Goal: Task Accomplishment & Management: Complete application form

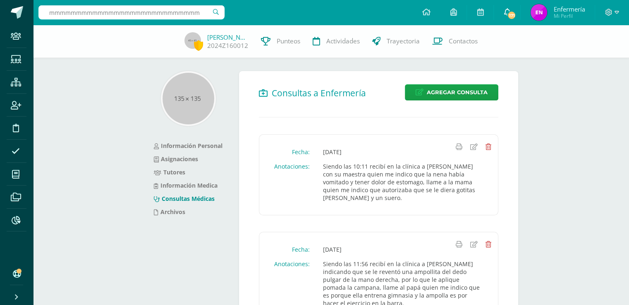
scroll to position [0, 755]
click at [206, 14] on input "mmmmmmmmmmmmmmmmmmmmmmmmmmmmmmmmmmmmmmmmmmmmmmmmmmmmmmmmmmmmmmmmmmmmmmmmmmmmmmm…" at bounding box center [131, 12] width 186 height 14
type input "mmmmmmmmmmmmmmmmmmmmmmmmmmmmmmmmmmmmmmmmmmmmmmmmmmmmmmmmmmmmmmmmmmmmmmmmmmmmmmm…"
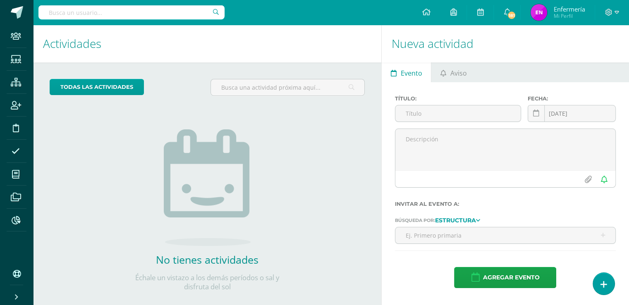
click at [107, 14] on input "text" at bounding box center [131, 12] width 186 height 14
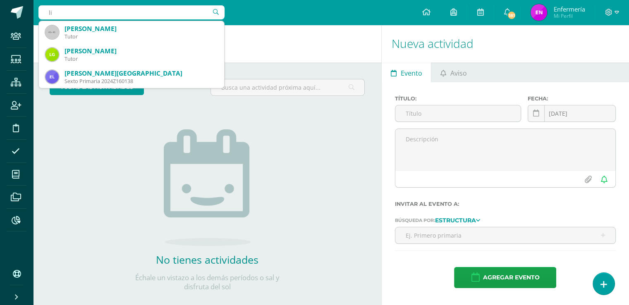
type input "l"
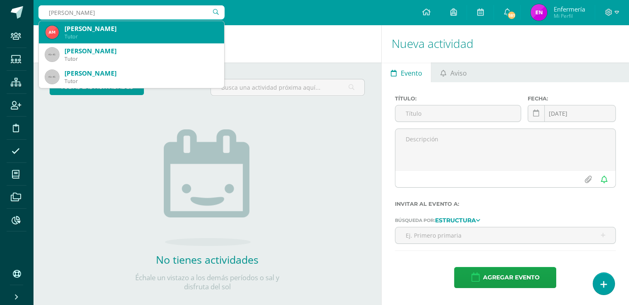
type input "ana casti"
click at [92, 32] on div "Ana Raquel Castillo Argueta" at bounding box center [141, 28] width 153 height 9
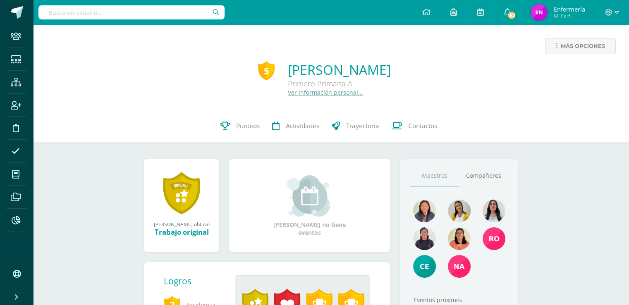
click at [294, 96] on link "Ver información personal..." at bounding box center [325, 93] width 75 height 8
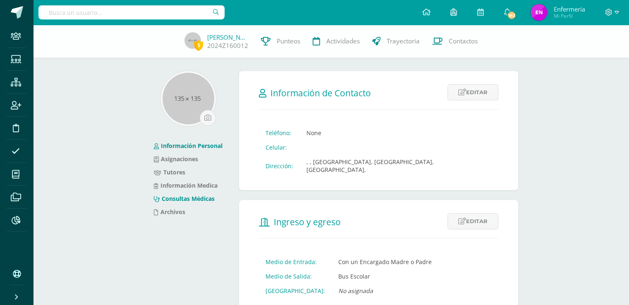
click at [200, 196] on link "Consultas Médicas" at bounding box center [184, 199] width 61 height 8
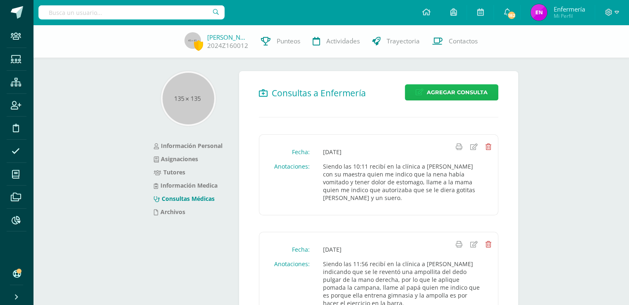
click at [445, 93] on span "Agregar Consulta" at bounding box center [457, 92] width 61 height 15
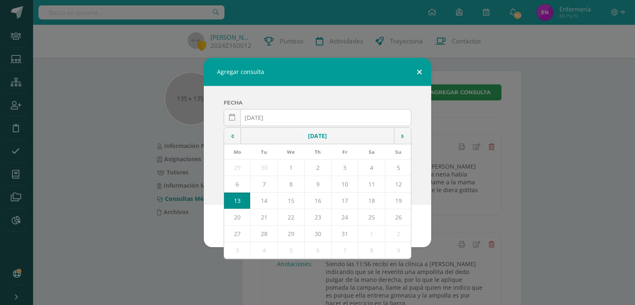
click at [420, 71] on button at bounding box center [420, 72] width 24 height 28
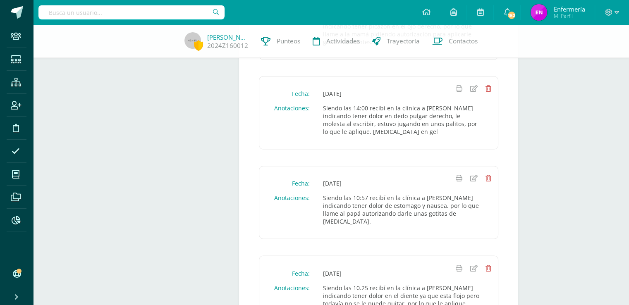
scroll to position [1087, 0]
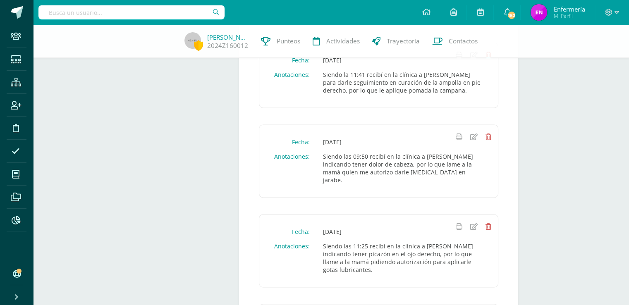
click at [196, 13] on input "text" at bounding box center [131, 12] width 186 height 14
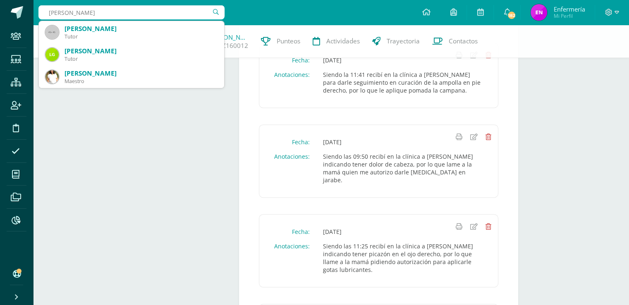
type input "liliana perez"
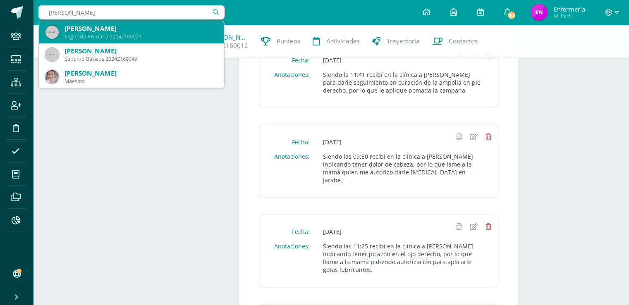
click at [123, 30] on div "[PERSON_NAME]" at bounding box center [141, 28] width 153 height 9
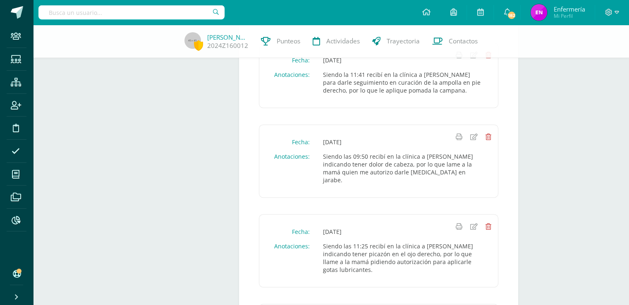
click at [123, 30] on div "Ana Castillo 2024Z160012 Punteos Actividades Trayectoria Contactos" at bounding box center [314, 41] width 629 height 33
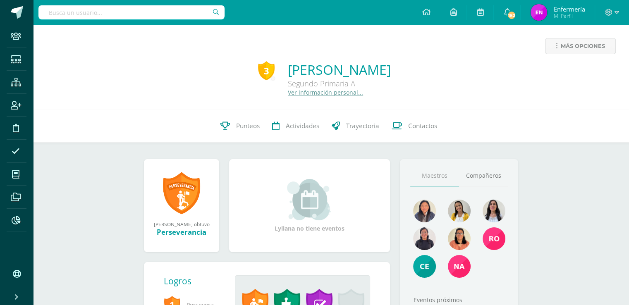
click at [302, 93] on link "Ver información personal..." at bounding box center [325, 93] width 75 height 8
click at [303, 93] on link "Ver información personal..." at bounding box center [325, 93] width 75 height 8
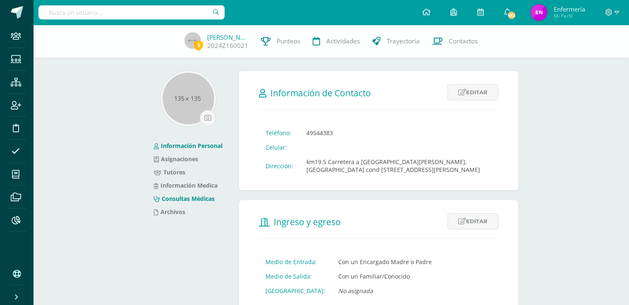
click at [196, 198] on link "Consultas Médicas" at bounding box center [184, 199] width 61 height 8
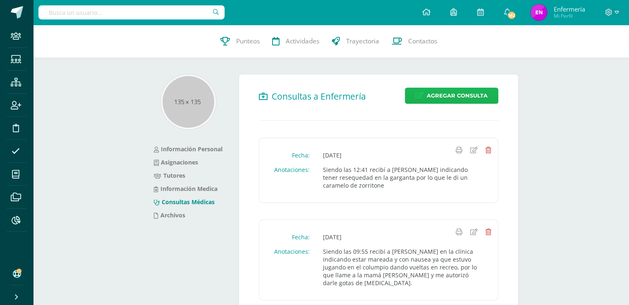
click at [443, 93] on span "Agregar Consulta" at bounding box center [457, 95] width 61 height 15
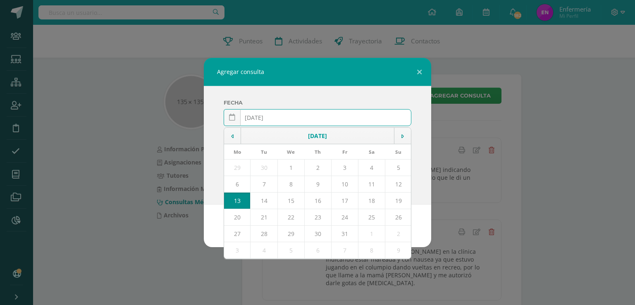
click at [266, 117] on input "[DATE]" at bounding box center [317, 118] width 187 height 16
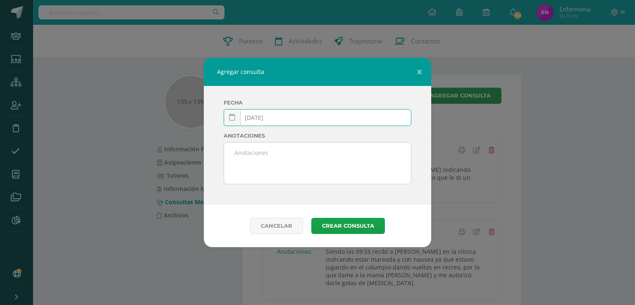
click at [278, 119] on input "2025-03-13" at bounding box center [317, 118] width 187 height 16
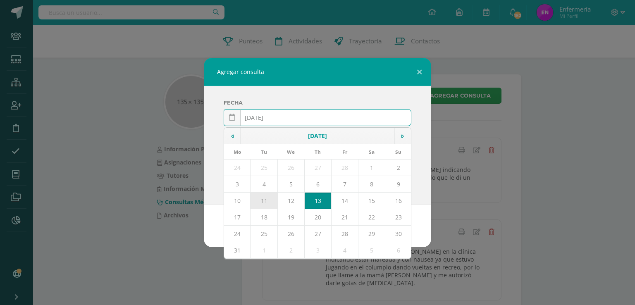
click at [263, 199] on td "11" at bounding box center [264, 201] width 27 height 17
type input "[DATE]"
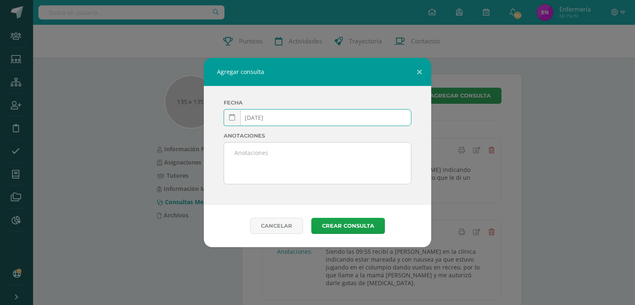
click at [253, 158] on textarea at bounding box center [317, 163] width 187 height 41
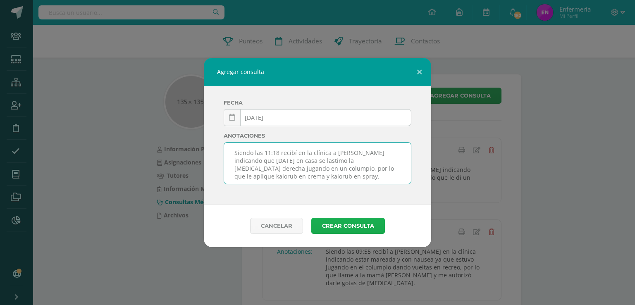
type textarea "Siendo las 11:18 recibí en la clínica a [PERSON_NAME] indicando que [DATE] en c…"
click at [353, 220] on button "Crear consulta" at bounding box center [348, 226] width 74 height 16
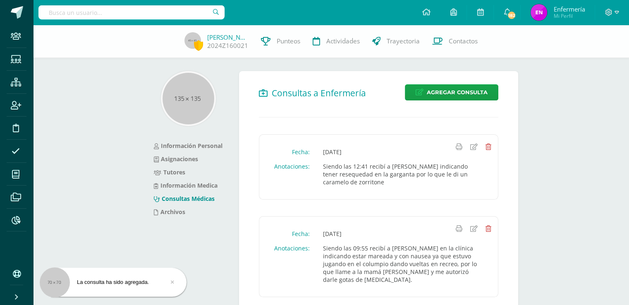
click at [165, 7] on input "text" at bounding box center [131, 12] width 186 height 14
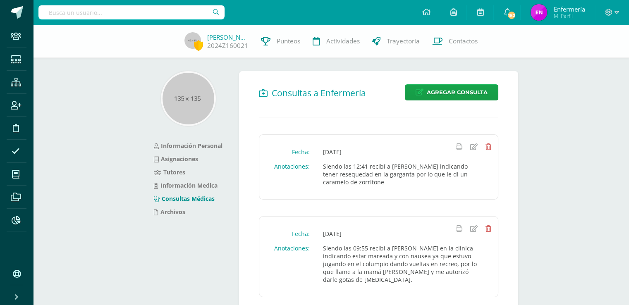
click at [142, 14] on input "text" at bounding box center [131, 12] width 186 height 14
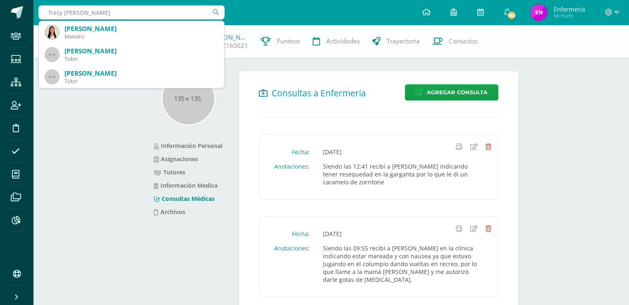
type input "fresy lopez"
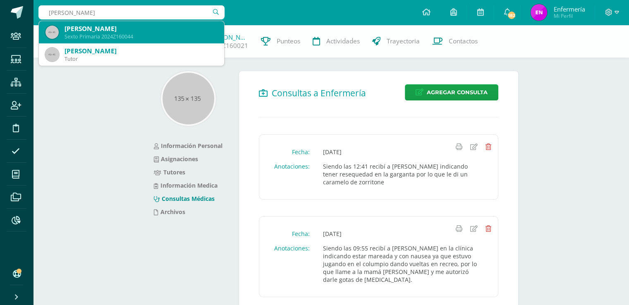
click at [122, 33] on div "Fredy Efrain López Najera" at bounding box center [141, 28] width 153 height 9
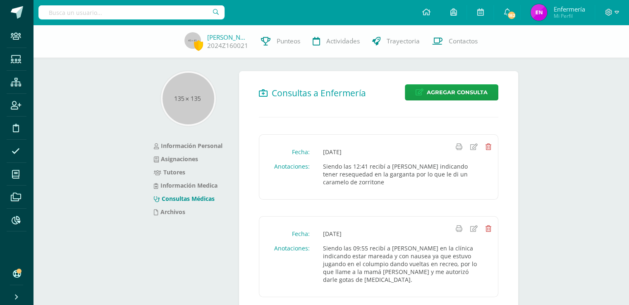
click at [122, 33] on div "Lyliana Pérez 2024Z160021 Punteos Actividades Trayectoria Contactos" at bounding box center [314, 41] width 629 height 33
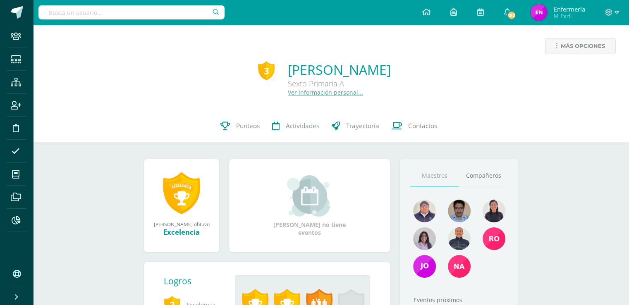
click at [288, 95] on link "Ver información personal..." at bounding box center [325, 93] width 75 height 8
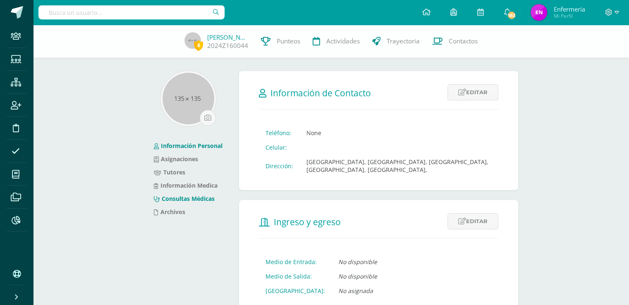
click at [202, 201] on link "Consultas Médicas" at bounding box center [184, 199] width 61 height 8
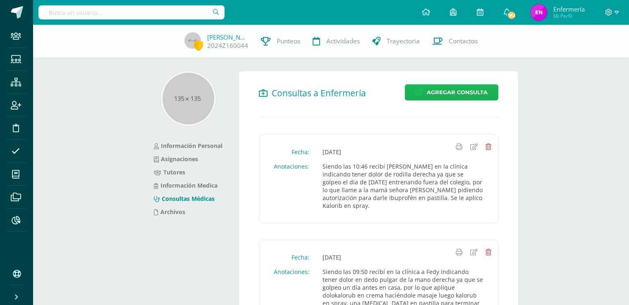
click at [466, 95] on span "Agregar Consulta" at bounding box center [457, 92] width 61 height 15
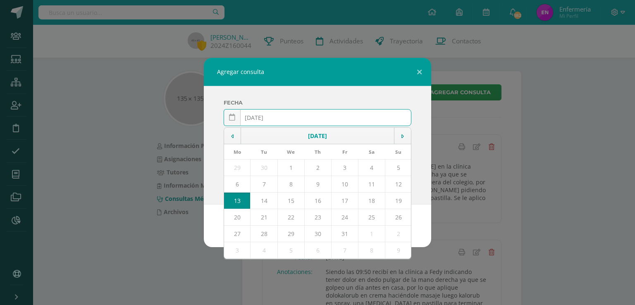
click at [266, 118] on input "[DATE]" at bounding box center [317, 118] width 187 height 16
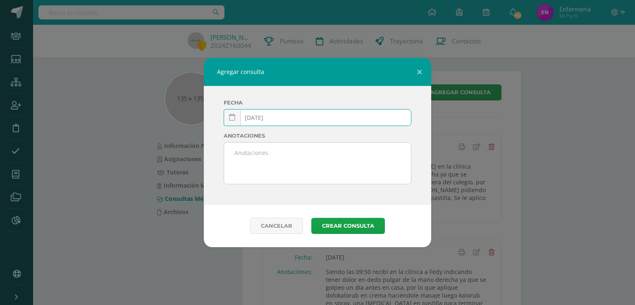
click at [273, 117] on input "2025-03-13" at bounding box center [317, 118] width 187 height 16
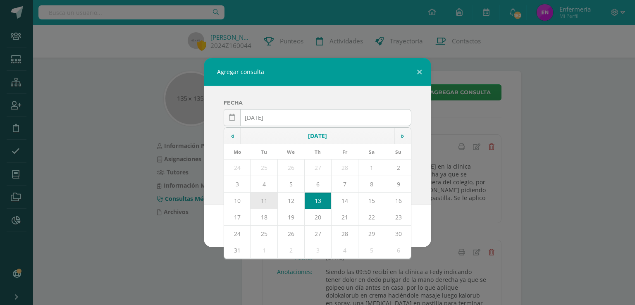
click at [266, 203] on td "11" at bounding box center [264, 201] width 27 height 17
type input "2025-03-11"
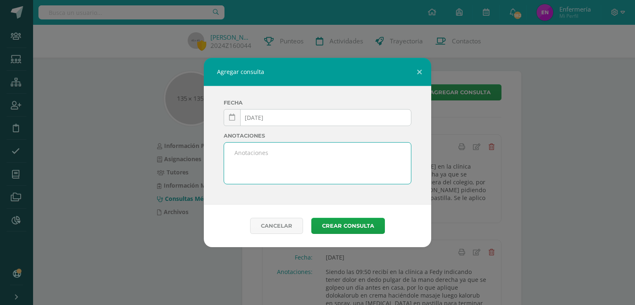
click at [254, 156] on textarea at bounding box center [317, 163] width 187 height 41
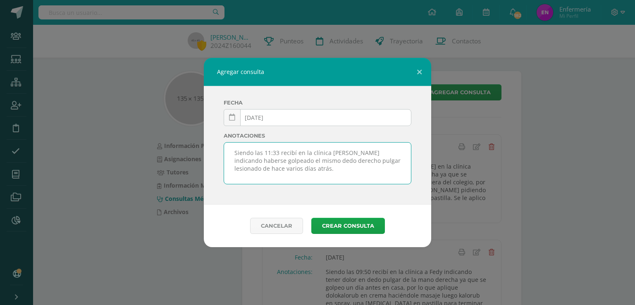
click at [283, 169] on textarea "Siendo las 11:33 recibí en la clínica a Fredy indicando haberse golpeado el mis…" at bounding box center [317, 163] width 187 height 41
type textarea "Siendo las 11:33 recibí en la clínica a Fredy indicando haberse golpeado el mis…"
drag, startPoint x: 365, startPoint y: 228, endPoint x: 378, endPoint y: 220, distance: 15.0
click at [376, 222] on button "Crear consulta" at bounding box center [348, 226] width 74 height 16
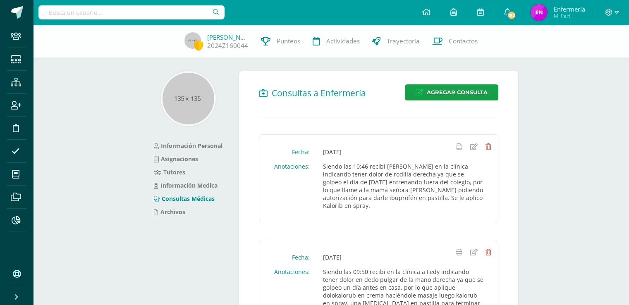
click at [138, 14] on input "text" at bounding box center [131, 12] width 186 height 14
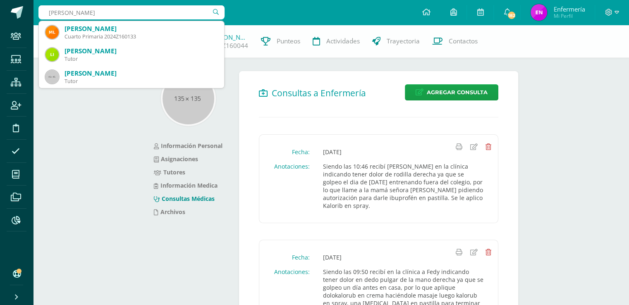
type input "[PERSON_NAME]"
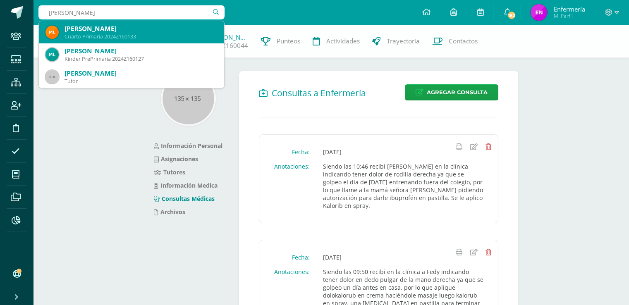
click at [110, 29] on div "[PERSON_NAME]" at bounding box center [141, 28] width 153 height 9
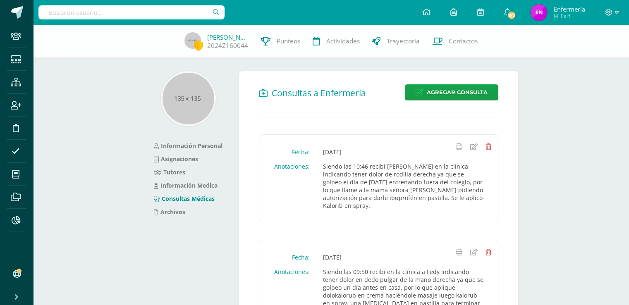
click at [110, 29] on div "[PERSON_NAME] 2024Z160044 Punteos Actividades Trayectoria Contactos" at bounding box center [314, 41] width 629 height 33
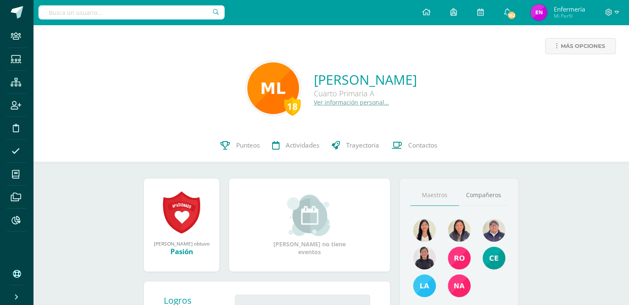
click at [337, 103] on link "Ver información personal..." at bounding box center [351, 102] width 75 height 8
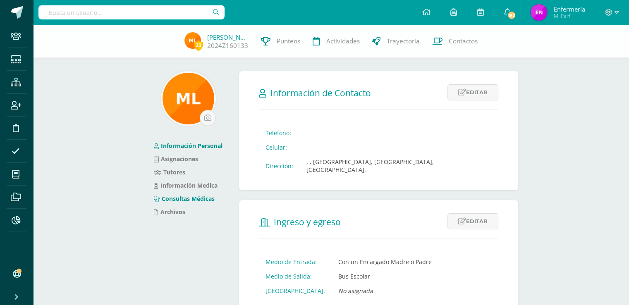
click at [201, 199] on link "Consultas Médicas" at bounding box center [184, 199] width 61 height 8
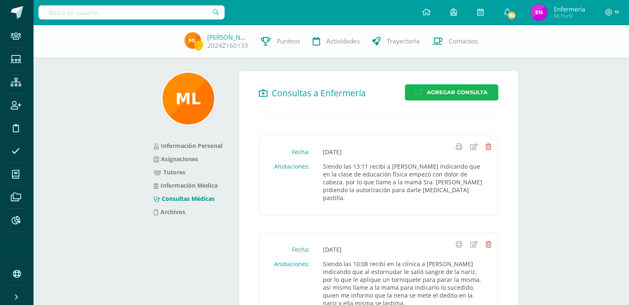
click at [469, 95] on span "Agregar Consulta" at bounding box center [457, 92] width 61 height 15
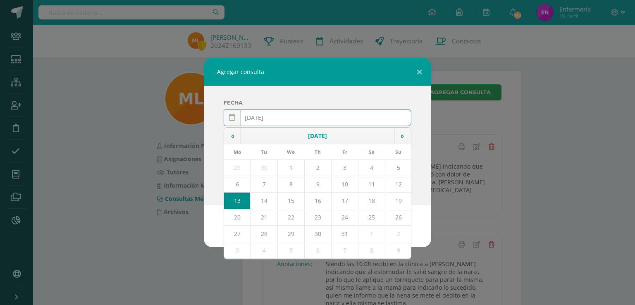
click at [267, 118] on input "[DATE]" at bounding box center [317, 118] width 187 height 16
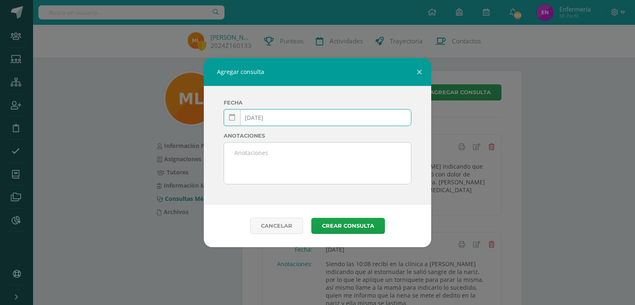
click at [276, 118] on input "2025-03-13" at bounding box center [317, 118] width 187 height 16
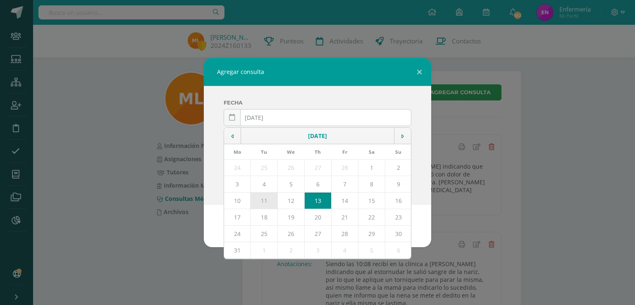
click at [267, 197] on td "11" at bounding box center [264, 201] width 27 height 17
type input "2025-03-11"
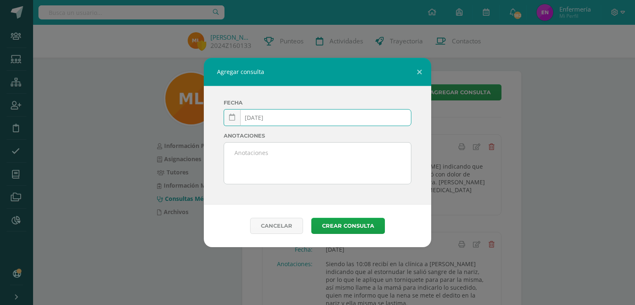
click at [270, 165] on textarea at bounding box center [317, 163] width 187 height 41
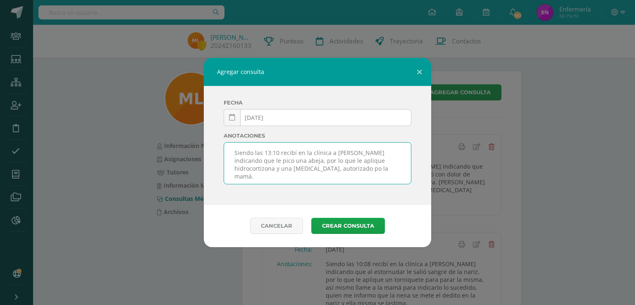
click at [302, 168] on textarea "Siendo las 13:10 recibí en la clínica a Mariana indicando que le pico una abeja…" at bounding box center [317, 163] width 187 height 41
type textarea "Siendo las 13:10 recibí en la clínica a Mariana indicando que le pico una abeja…"
click at [345, 223] on button "Crear consulta" at bounding box center [348, 226] width 74 height 16
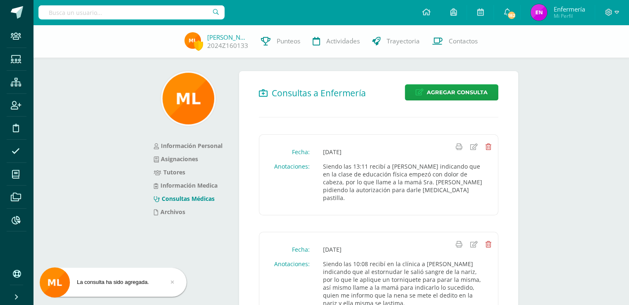
click at [165, 14] on input "text" at bounding box center [131, 12] width 186 height 14
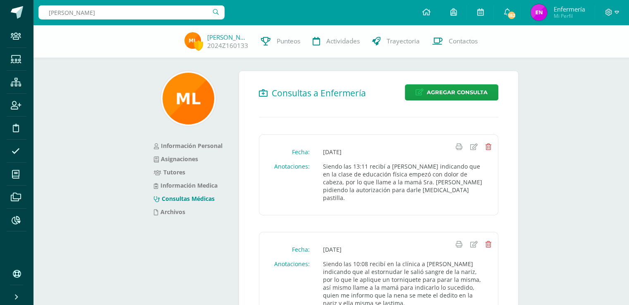
type input "lilyana perez"
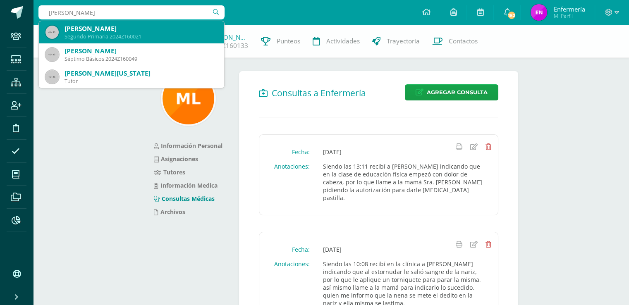
click at [116, 32] on div "Lyliana Pérez García" at bounding box center [141, 28] width 153 height 9
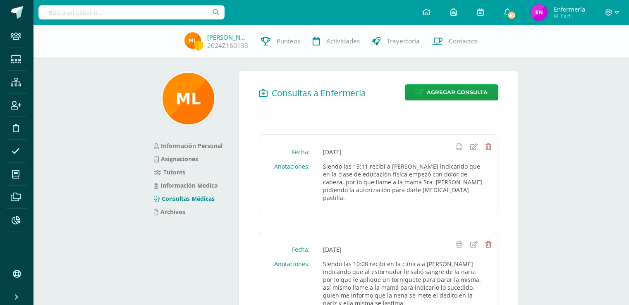
click at [116, 32] on div "Mariana López 2024Z160133 Punteos Actividades Trayectoria Contactos" at bounding box center [314, 41] width 629 height 33
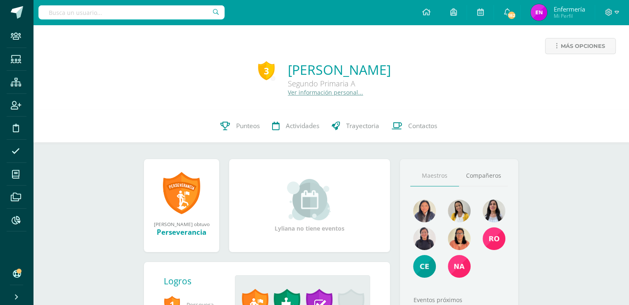
click at [316, 94] on link "Ver información personal..." at bounding box center [325, 93] width 75 height 8
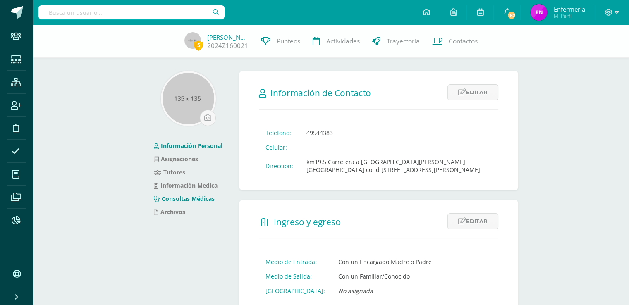
click at [196, 201] on link "Consultas Médicas" at bounding box center [184, 199] width 61 height 8
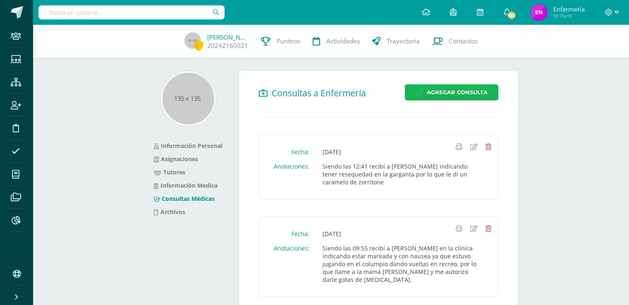
click at [458, 95] on span "Agregar Consulta" at bounding box center [457, 92] width 61 height 15
click at [459, 95] on span "Agregar Consulta" at bounding box center [457, 92] width 61 height 15
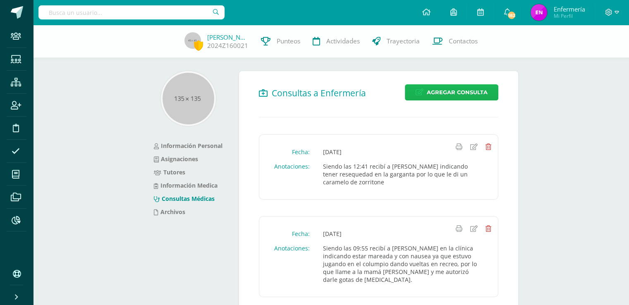
click at [465, 91] on span "Agregar Consulta" at bounding box center [457, 92] width 61 height 15
click at [465, 91] on div "Agregar consulta Fecha 2025-10-13 October, 2025 Mo Tu We Th Fr Sa Su 29 30 1 2 …" at bounding box center [314, 152] width 623 height 189
click at [456, 95] on span "Agregar Consulta" at bounding box center [457, 92] width 61 height 15
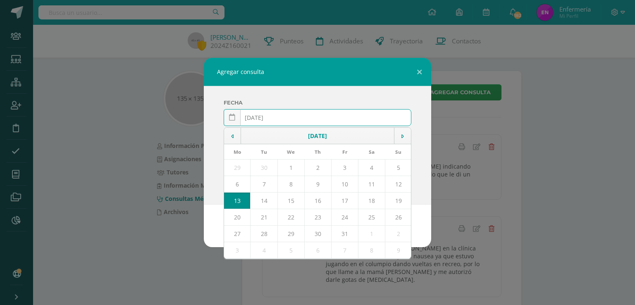
click at [265, 117] on input "[DATE]" at bounding box center [317, 118] width 187 height 16
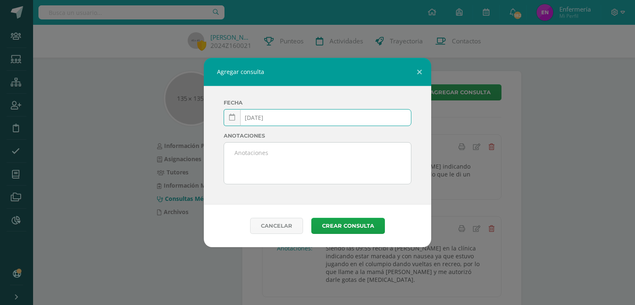
click at [274, 118] on input "2025-03-13" at bounding box center [317, 118] width 187 height 16
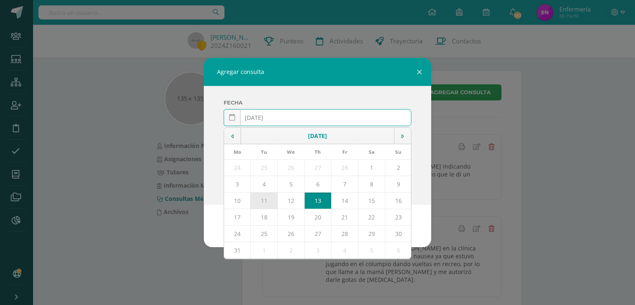
click at [265, 199] on td "11" at bounding box center [264, 201] width 27 height 17
type input "2025-03-11"
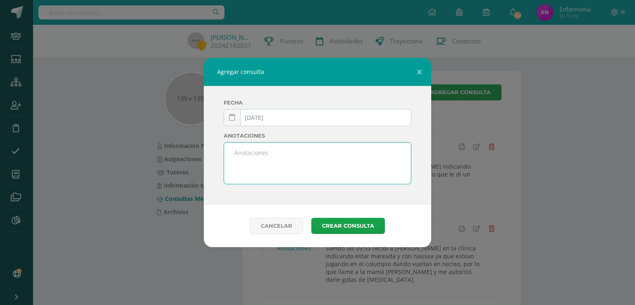
click at [268, 150] on textarea at bounding box center [317, 163] width 187 height 41
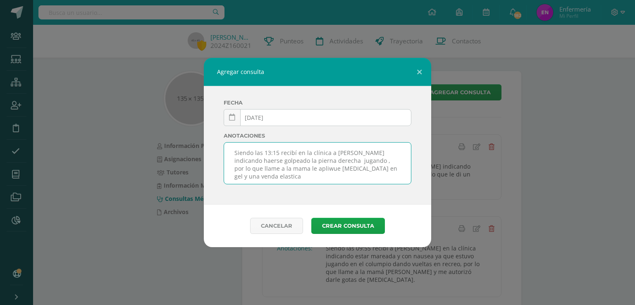
click at [378, 152] on textarea "Siendo las 13:15 recibí en la clínica a Lily indicando haerse golpeado la piern…" at bounding box center [317, 163] width 187 height 41
click at [273, 169] on textarea "Siendo las 13:15 recibí en la clínica a Lily indicando haberse golpeado la pier…" at bounding box center [317, 163] width 187 height 41
click at [242, 176] on textarea "Siendo las 13:15 recibí en la clínica a Lily indicando haberse golpeado la pier…" at bounding box center [317, 163] width 187 height 41
click at [278, 177] on textarea "Siendo las 13:15 recibí en la clínica a Lily indicando haberse golpeado la pier…" at bounding box center [317, 163] width 187 height 41
click at [313, 176] on textarea "Siendo las 13:15 recibí en la clínica a Lily indicando haberse golpeado la pier…" at bounding box center [317, 163] width 187 height 41
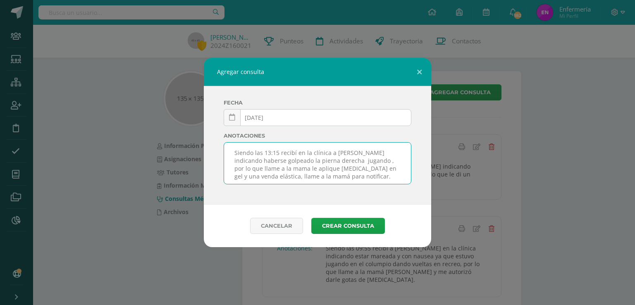
drag, startPoint x: 322, startPoint y: 176, endPoint x: 327, endPoint y: 177, distance: 5.4
click at [322, 177] on textarea "Siendo las 13:15 recibí en la clínica a Lily indicando haberse golpeado la pier…" at bounding box center [317, 163] width 187 height 41
type textarea "Siendo las 13:15 recibí en la clínica a Lily indicando haberse golpeado la pier…"
click at [367, 227] on button "Crear consulta" at bounding box center [348, 226] width 74 height 16
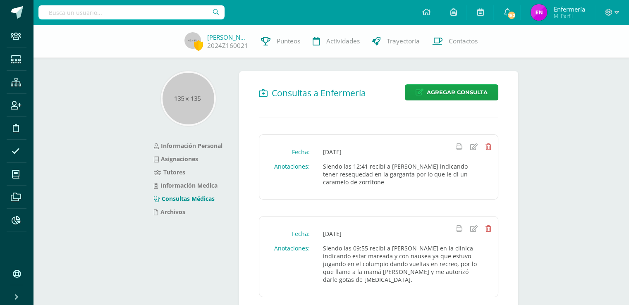
click at [192, 13] on input "text" at bounding box center [131, 12] width 186 height 14
type input "[PERSON_NAME]"
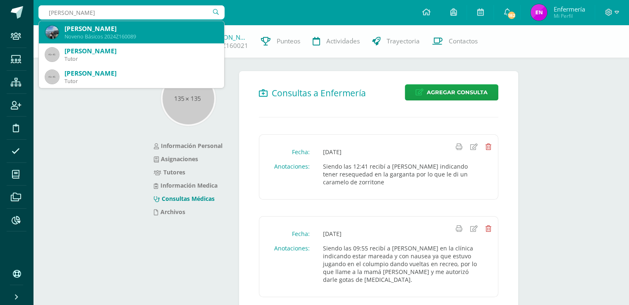
click at [118, 34] on div "Noveno Básicos 2024Z160089" at bounding box center [141, 36] width 153 height 7
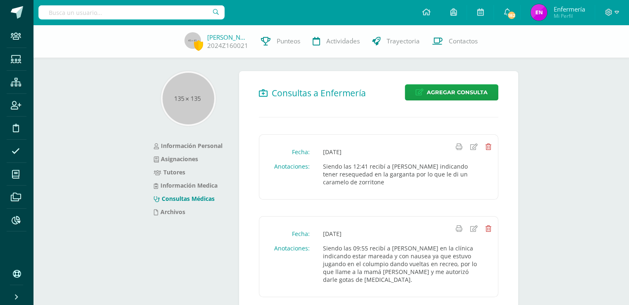
click at [118, 34] on div "Lyliana Pérez 2024Z160021 Punteos Actividades Trayectoria Contactos" at bounding box center [314, 41] width 629 height 33
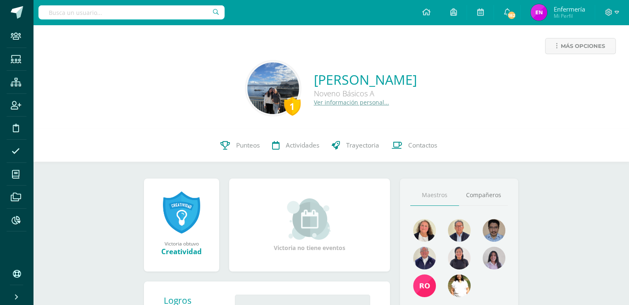
click at [334, 104] on link "Ver información personal..." at bounding box center [351, 102] width 75 height 8
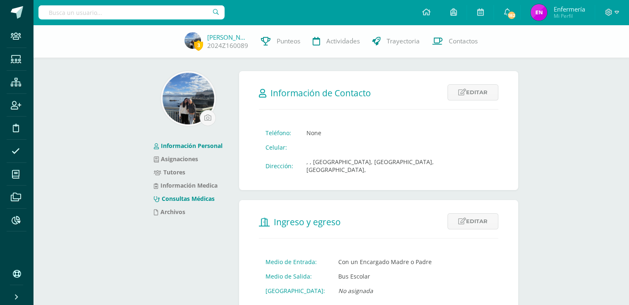
click at [199, 198] on link "Consultas Médicas" at bounding box center [184, 199] width 61 height 8
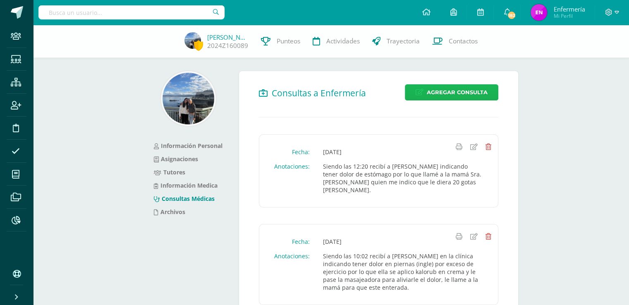
click at [475, 90] on span "Agregar Consulta" at bounding box center [457, 92] width 61 height 15
click at [458, 93] on span "Agregar Consulta" at bounding box center [457, 92] width 61 height 15
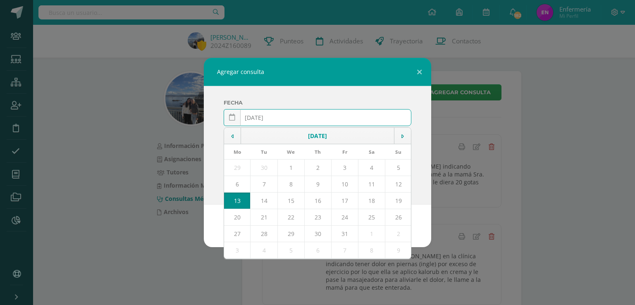
click at [267, 117] on input "[DATE]" at bounding box center [317, 118] width 187 height 16
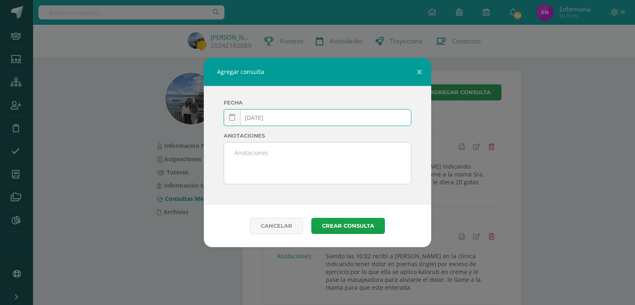
click at [278, 117] on input "2025-03-13" at bounding box center [317, 118] width 187 height 16
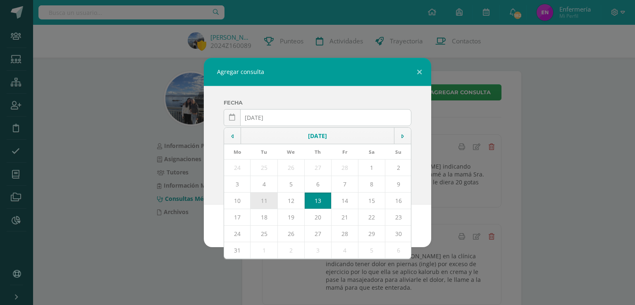
click at [266, 198] on td "11" at bounding box center [264, 201] width 27 height 17
type input "2025-03-11"
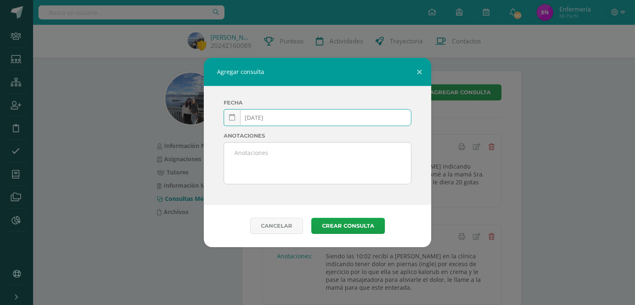
click at [249, 160] on textarea at bounding box center [317, 163] width 187 height 41
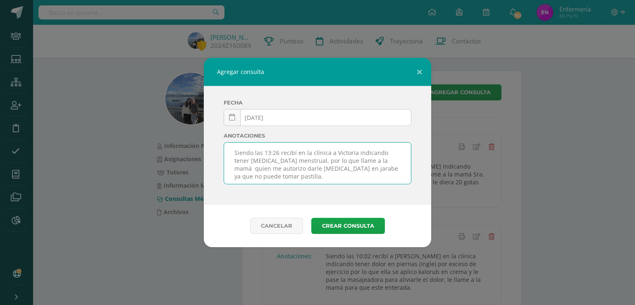
drag, startPoint x: 306, startPoint y: 172, endPoint x: 315, endPoint y: 168, distance: 10.5
click at [308, 171] on textarea "Siendo las 13:26 recibí en la clínica a Victoria indicando tener cólico menstru…" at bounding box center [317, 163] width 187 height 41
click at [311, 170] on textarea "Siendo las 13:26 recibí en la clínica a Victoria indicando tener cólico menstru…" at bounding box center [317, 163] width 187 height 41
type textarea "Siendo las 13:26 recibí en la clínica a Victoria indicando tener cólico menstru…"
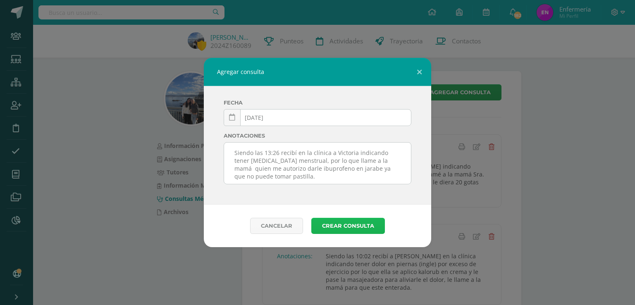
click at [354, 227] on button "Crear consulta" at bounding box center [348, 226] width 74 height 16
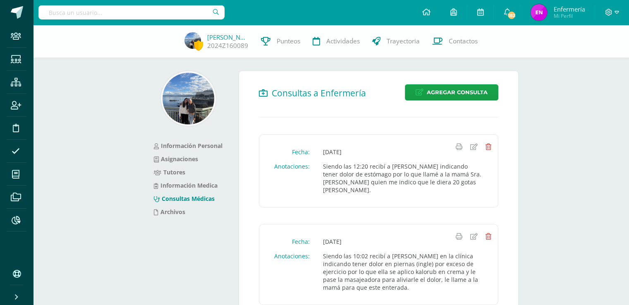
click at [137, 15] on input "text" at bounding box center [131, 12] width 186 height 14
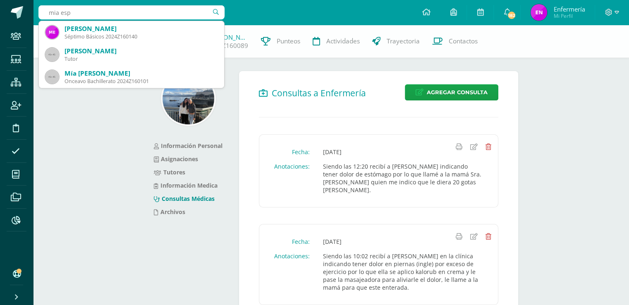
type input "[PERSON_NAME]"
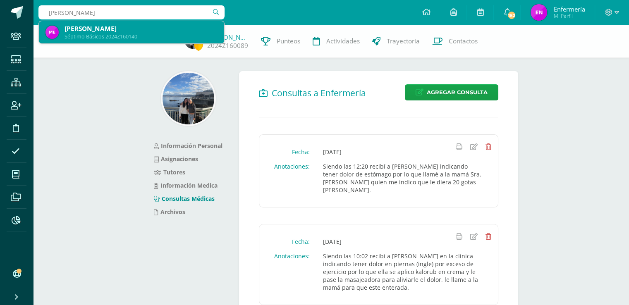
click at [122, 37] on div "Séptimo Básicos 2024Z160140" at bounding box center [141, 36] width 153 height 7
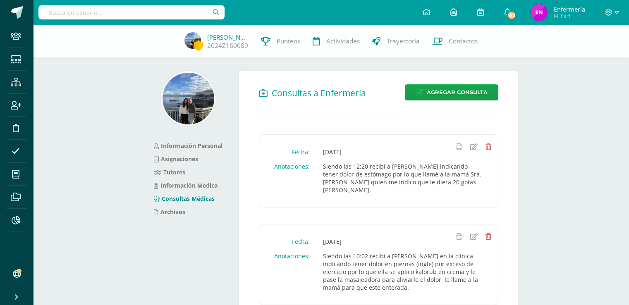
click at [121, 36] on div "Victoria Oliva 2024Z160089 Punteos Actividades Trayectoria Contactos" at bounding box center [314, 41] width 629 height 33
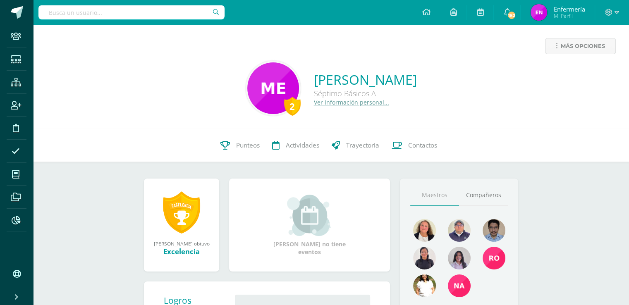
click at [318, 103] on link "Ver información personal..." at bounding box center [351, 102] width 75 height 8
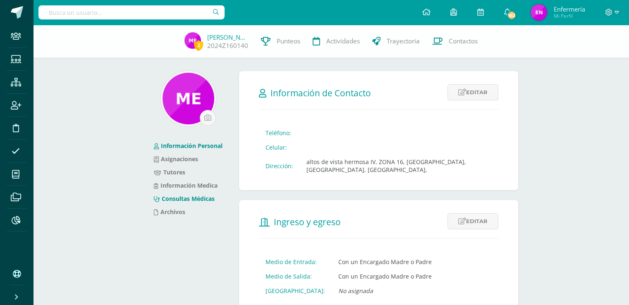
click at [209, 198] on link "Consultas Médicas" at bounding box center [184, 199] width 61 height 8
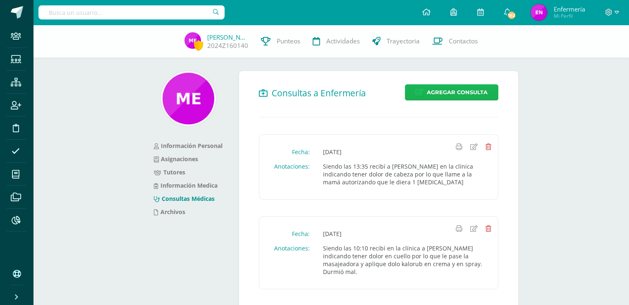
click at [457, 95] on span "Agregar Consulta" at bounding box center [457, 92] width 61 height 15
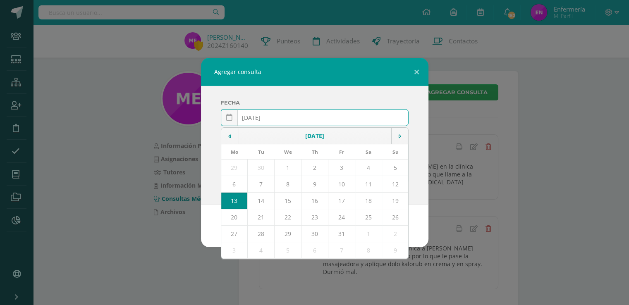
click at [457, 95] on div "Agregar consulta Fecha 2025-10-13 October, 2025 Mo Tu We Th Fr Sa Su 29 30 1 2 …" at bounding box center [314, 152] width 623 height 189
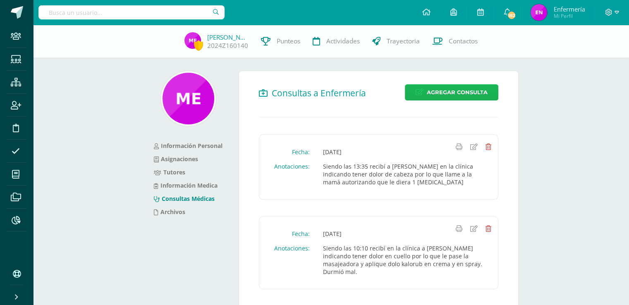
click at [435, 92] on span "Agregar Consulta" at bounding box center [457, 92] width 61 height 15
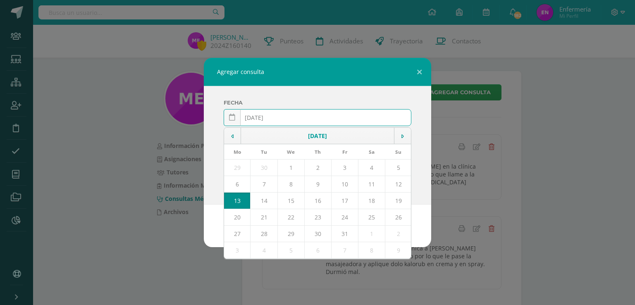
click at [266, 117] on input "[DATE]" at bounding box center [317, 118] width 187 height 16
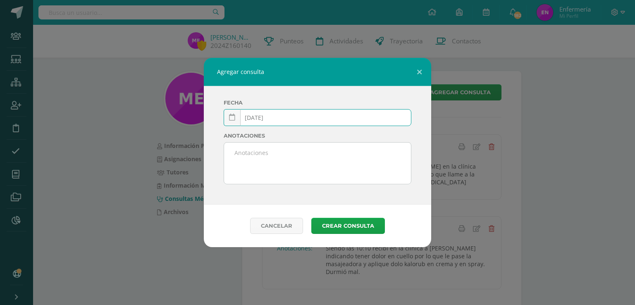
click at [277, 116] on input "2025-03-13" at bounding box center [317, 118] width 187 height 16
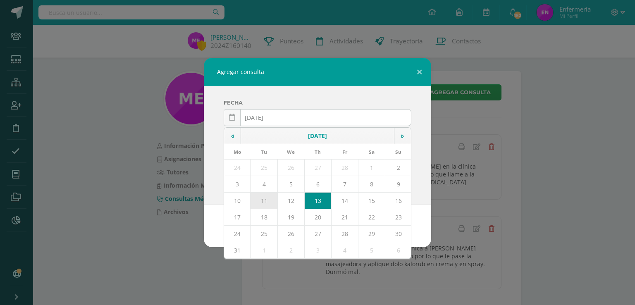
click at [269, 204] on td "11" at bounding box center [264, 201] width 27 height 17
type input "[DATE]"
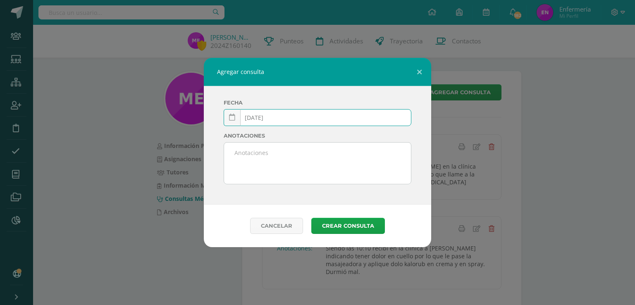
click at [263, 156] on textarea at bounding box center [317, 163] width 187 height 41
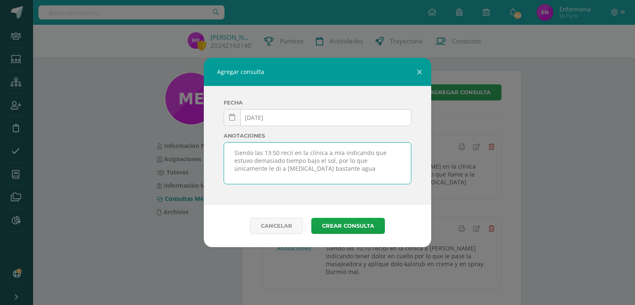
click at [289, 152] on textarea "Siendo las 13:50 recií en la clínica a mía indicando que estuvo demasiado tiemp…" at bounding box center [317, 163] width 187 height 41
click at [309, 169] on textarea "Siendo las 13:50 recibí en la clínica a mía indicando que estuvo demasiado tiem…" at bounding box center [317, 163] width 187 height 41
type textarea "Siendo las 13:50 recibí en la clínica a mía indicando que estuvo demasiado tiem…"
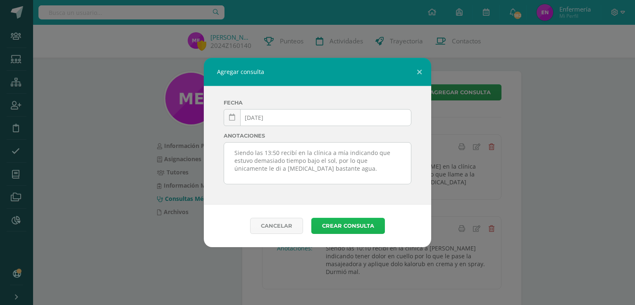
click at [347, 224] on button "Crear consulta" at bounding box center [348, 226] width 74 height 16
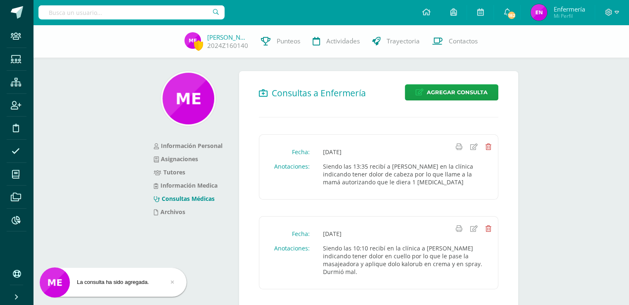
click at [144, 11] on input "text" at bounding box center [131, 12] width 186 height 14
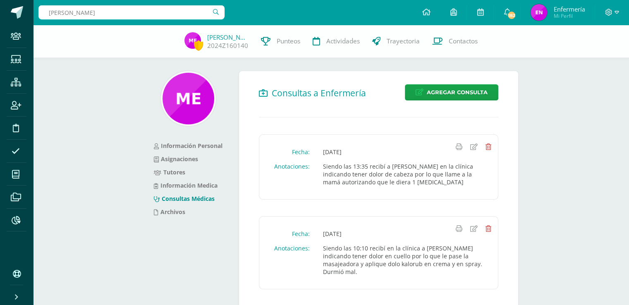
type input "[PERSON_NAME]"
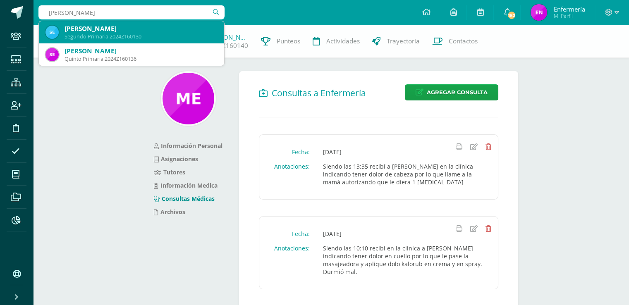
click at [132, 36] on div "Segundo Primaria 2024Z160130" at bounding box center [141, 36] width 153 height 7
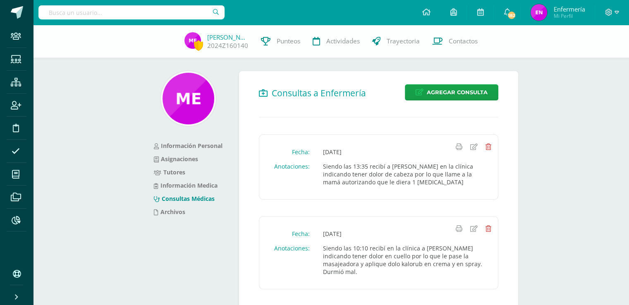
click at [132, 37] on div "[PERSON_NAME] 2024Z160140 Punteos Actividades Trayectoria Contactos" at bounding box center [314, 41] width 629 height 33
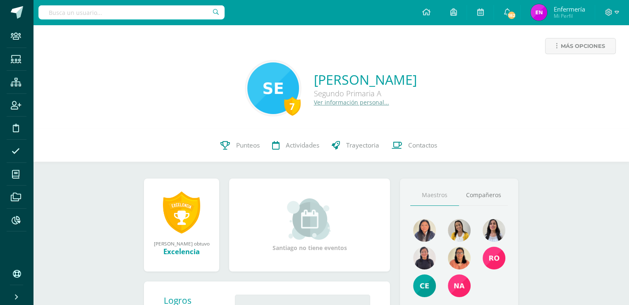
click at [346, 108] on div "7 Santiago Estrada Roldán Segundo Primaria A Ver información personal..." at bounding box center [331, 88] width 583 height 55
click at [344, 103] on link "Ver información personal..." at bounding box center [351, 102] width 75 height 8
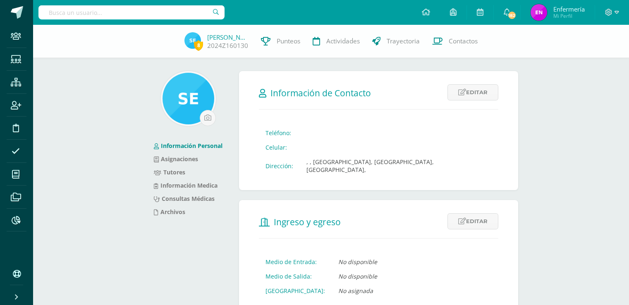
click at [339, 103] on form "Información de Contacto Editar Cancelar Guardar Teléfono: Celular: Dirección: ,…" at bounding box center [378, 130] width 279 height 119
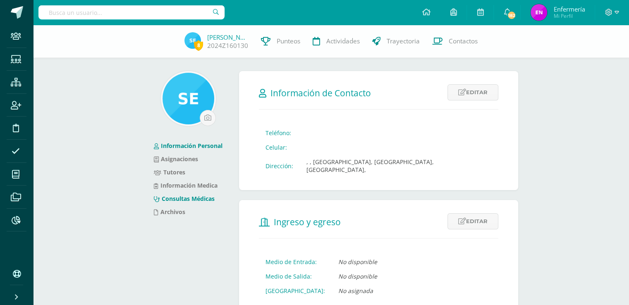
click at [195, 199] on link "Consultas Médicas" at bounding box center [184, 199] width 61 height 8
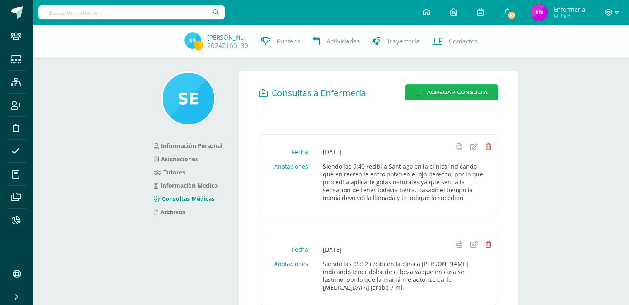
click at [454, 92] on span "Agregar Consulta" at bounding box center [457, 92] width 61 height 15
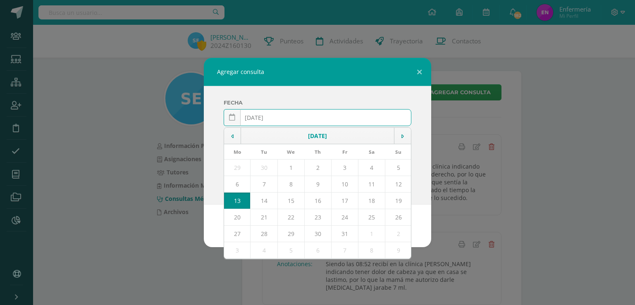
click at [266, 116] on input "[DATE]" at bounding box center [317, 118] width 187 height 16
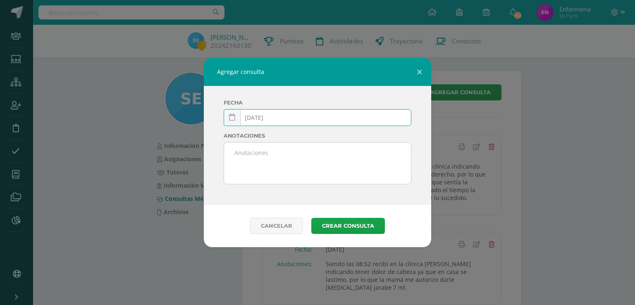
click at [277, 118] on input "2025-03-13" at bounding box center [317, 118] width 187 height 16
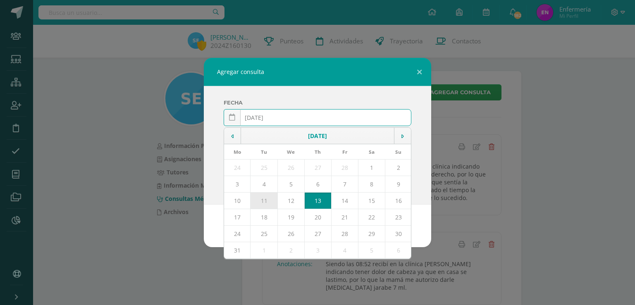
click at [266, 199] on td "11" at bounding box center [264, 201] width 27 height 17
type input "[DATE]"
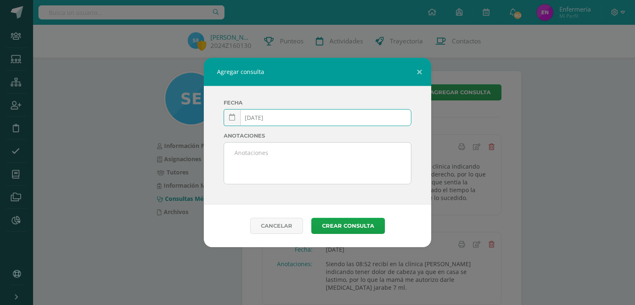
click at [243, 152] on textarea at bounding box center [317, 163] width 187 height 41
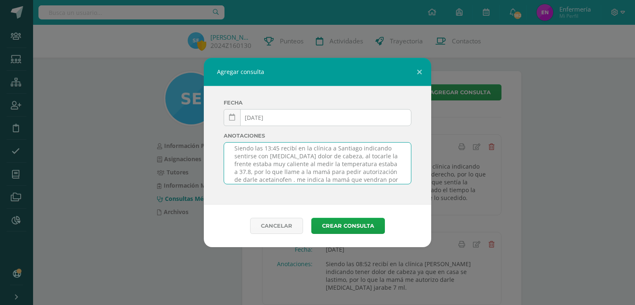
scroll to position [12, 0]
click at [275, 172] on textarea "Siendo las 13:45 recibí en la clínica a Santiago indicando sentirse con dolor d…" at bounding box center [317, 163] width 187 height 41
type textarea "Siendo las 13:45 recibí en la clínica a Santiago indicando sentirse con dolor d…"
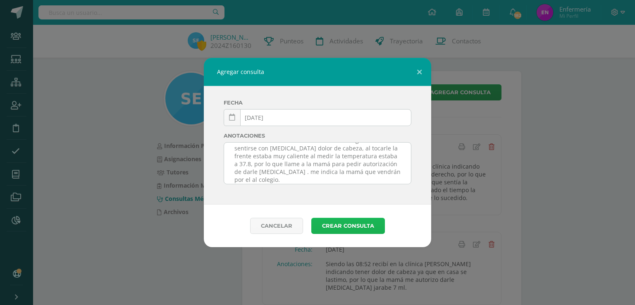
click at [361, 230] on button "Crear consulta" at bounding box center [348, 226] width 74 height 16
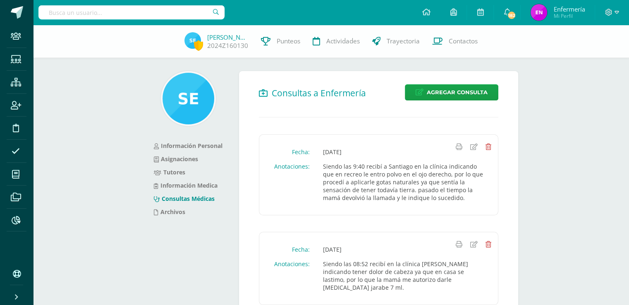
click at [131, 12] on input "text" at bounding box center [131, 12] width 186 height 14
type input "[PERSON_NAME]"
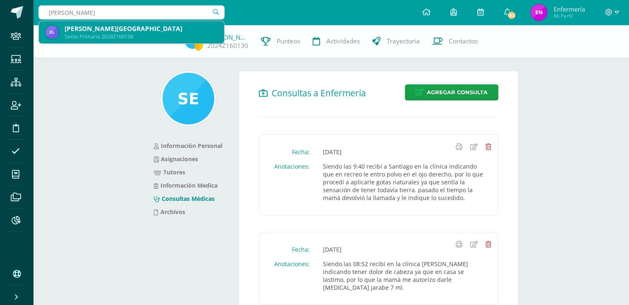
click at [103, 32] on div "[PERSON_NAME][GEOGRAPHIC_DATA]" at bounding box center [141, 28] width 153 height 9
click at [103, 32] on div "Santiago Estrada 2024Z160130 Punteos Actividades Trayectoria Contactos" at bounding box center [314, 41] width 629 height 33
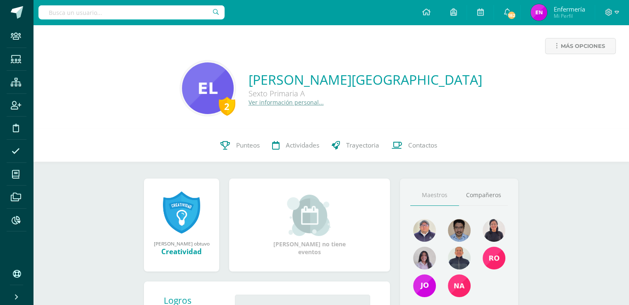
click at [314, 104] on link "Ver información personal..." at bounding box center [286, 102] width 75 height 8
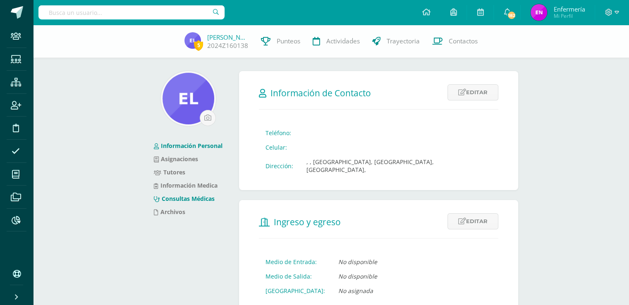
click at [212, 201] on link "Consultas Médicas" at bounding box center [184, 199] width 61 height 8
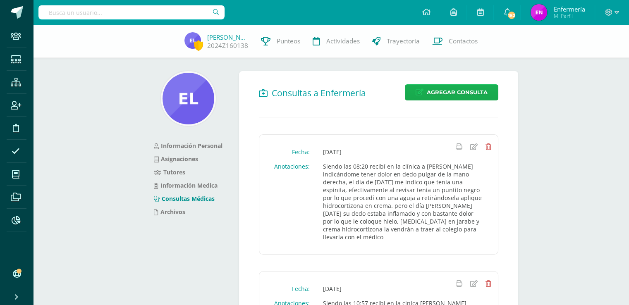
click at [470, 92] on span "Agregar Consulta" at bounding box center [457, 92] width 61 height 15
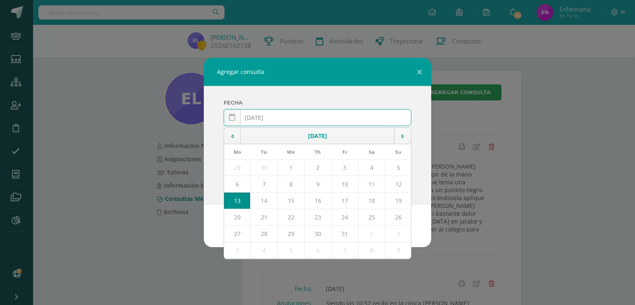
drag, startPoint x: 266, startPoint y: 117, endPoint x: 256, endPoint y: 122, distance: 11.1
click at [266, 117] on input "2025-10-13" at bounding box center [317, 118] width 187 height 16
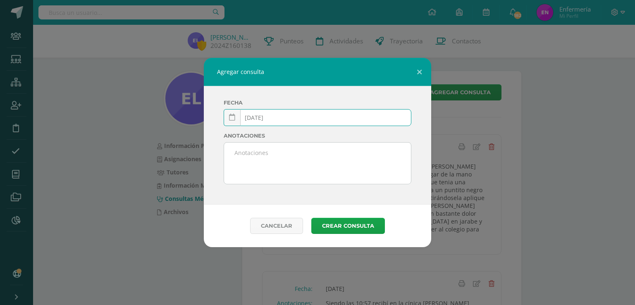
click at [289, 120] on input "[DATE]" at bounding box center [317, 118] width 187 height 16
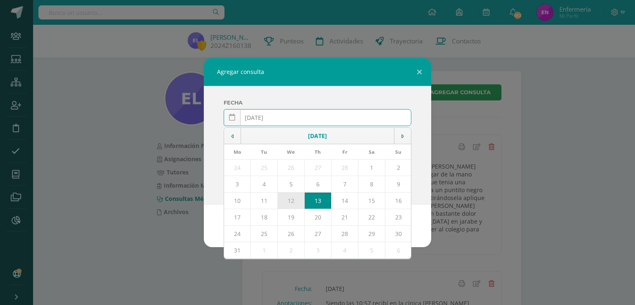
click at [284, 200] on td "12" at bounding box center [291, 201] width 27 height 17
type input "[DATE]"
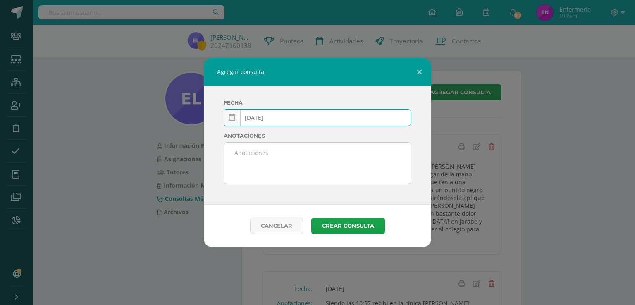
click at [263, 176] on textarea at bounding box center [317, 163] width 187 height 41
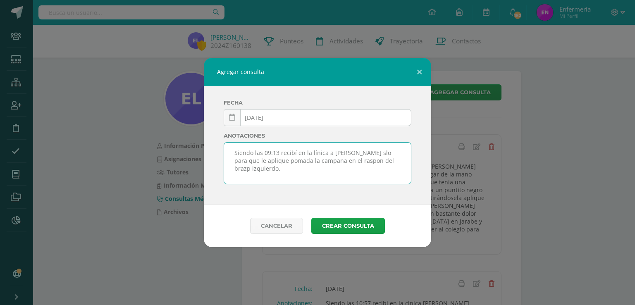
click at [349, 153] on textarea "Siendo las 09:13 recibí en la línica a Emily slo para que le aplique pomada la …" at bounding box center [317, 163] width 187 height 41
click at [310, 152] on textarea "Siendo las 09:13 recibí en la línica a Emily solo para que le aplique pomada la…" at bounding box center [317, 163] width 187 height 41
click at [374, 162] on textarea "Siendo las 09:13 recibí en la clínica a Emily solo para que le aplique pomada l…" at bounding box center [317, 163] width 187 height 41
click at [237, 171] on textarea "Siendo las 09:13 recibí en la clínica a Emily solo para que le aplique pomada l…" at bounding box center [317, 163] width 187 height 41
click at [404, 161] on textarea "Siendo las 09:13 recibí en la clínica a Emily solo para que le aplique pomada l…" at bounding box center [317, 163] width 187 height 41
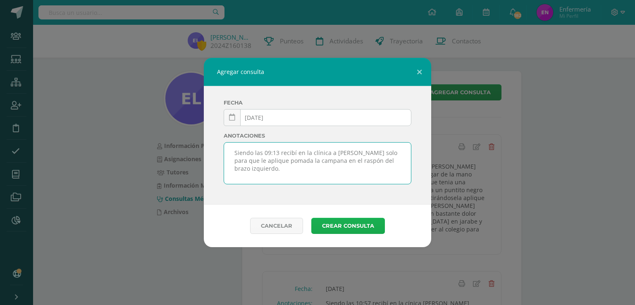
type textarea "Siendo las 09:13 recibí en la clínica a Emily solo para que le aplique pomada l…"
drag, startPoint x: 333, startPoint y: 227, endPoint x: 333, endPoint y: 217, distance: 10.0
click at [333, 218] on button "Crear consulta" at bounding box center [348, 226] width 74 height 16
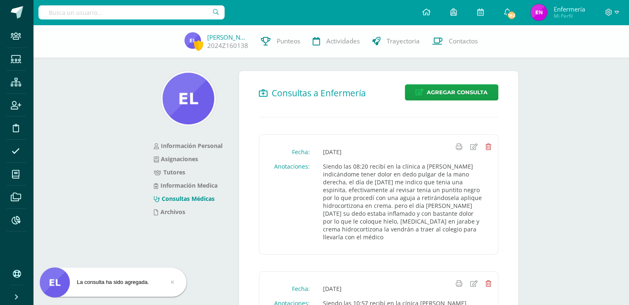
click at [137, 9] on input "text" at bounding box center [131, 12] width 186 height 14
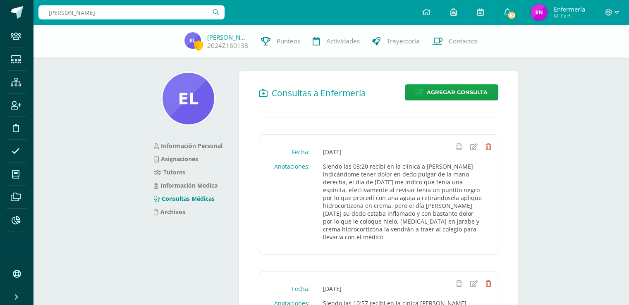
type input "lauren alarid"
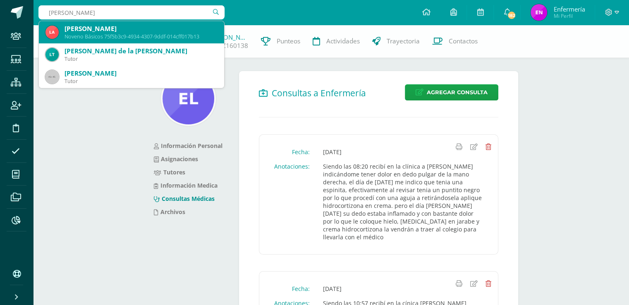
click at [115, 29] on div "Lauren Nicole Alarid" at bounding box center [141, 28] width 153 height 9
click at [115, 29] on div "Emily Lima 2024Z160138 Punteos Actividades Trayectoria Contactos" at bounding box center [314, 41] width 629 height 33
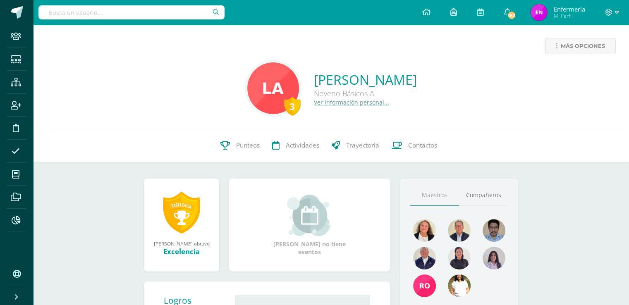
click at [331, 103] on link "Ver información personal..." at bounding box center [351, 102] width 75 height 8
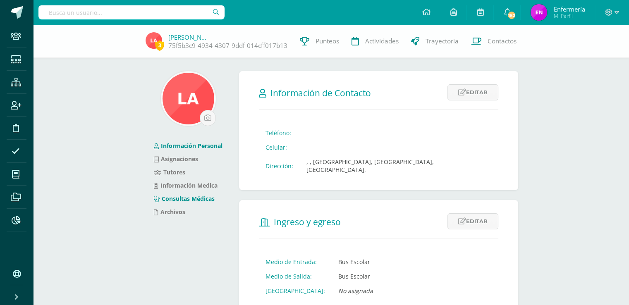
click at [204, 199] on link "Consultas Médicas" at bounding box center [184, 199] width 61 height 8
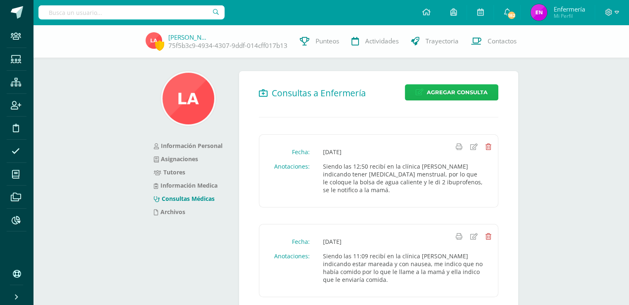
click at [428, 90] on span "Agregar Consulta" at bounding box center [457, 92] width 61 height 15
click at [453, 91] on span "Agregar Consulta" at bounding box center [457, 92] width 61 height 15
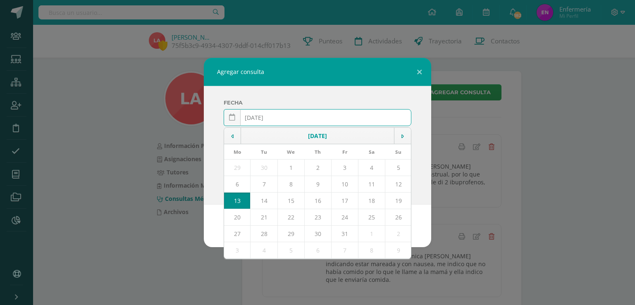
click at [266, 116] on input "[DATE]" at bounding box center [317, 118] width 187 height 16
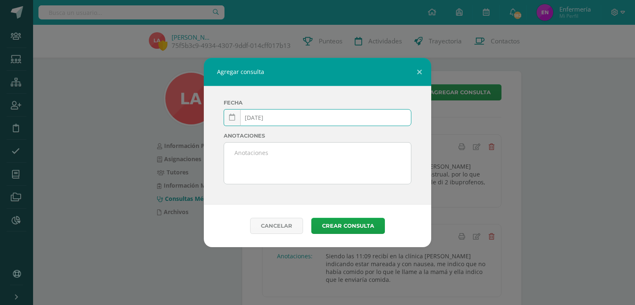
drag, startPoint x: 276, startPoint y: 116, endPoint x: 268, endPoint y: 114, distance: 8.6
click at [276, 117] on input "2025-03-13" at bounding box center [317, 118] width 187 height 16
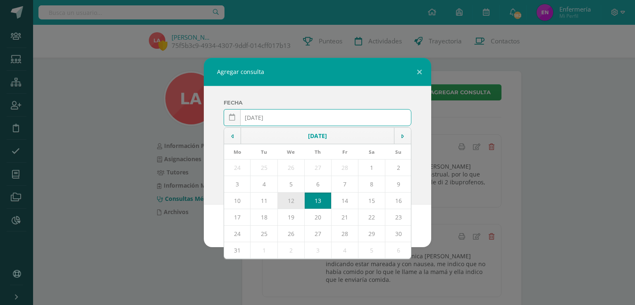
click at [290, 201] on td "12" at bounding box center [291, 201] width 27 height 17
type input "[DATE]"
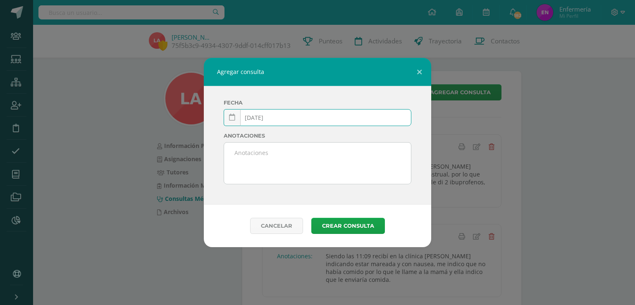
click at [260, 173] on textarea at bounding box center [317, 163] width 187 height 41
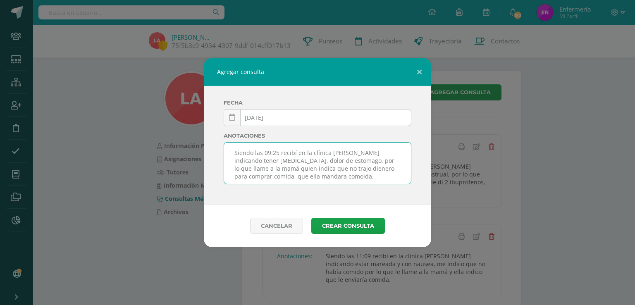
click at [329, 168] on textarea "Siendo las 09:25 recibí en la clínica a Lauren indicando tener gastritis, dolor…" at bounding box center [317, 163] width 187 height 41
click at [321, 177] on textarea "Siendo las 09:25 recibí en la clínica a Lauren indicando tener gastritis, dolor…" at bounding box center [317, 163] width 187 height 41
type textarea "Siendo las 09:25 recibí en la clínica a Lauren indicando tener gastritis, dolor…"
click at [349, 230] on button "Crear consulta" at bounding box center [348, 226] width 74 height 16
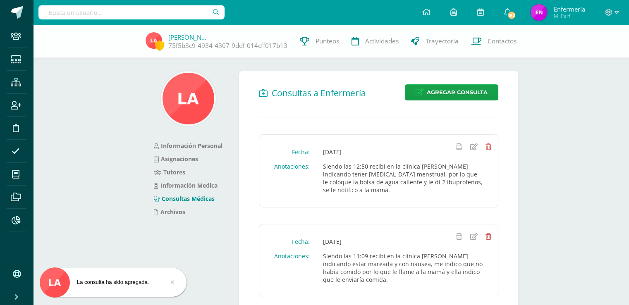
click at [156, 12] on input "text" at bounding box center [131, 12] width 186 height 14
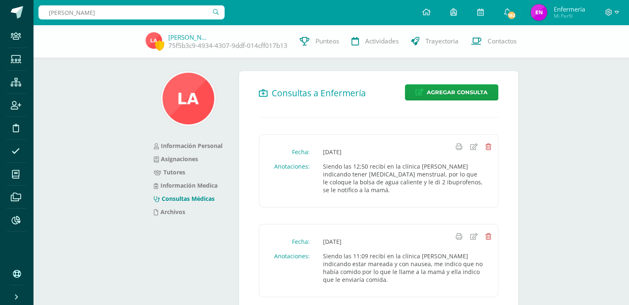
type input "[PERSON_NAME]"
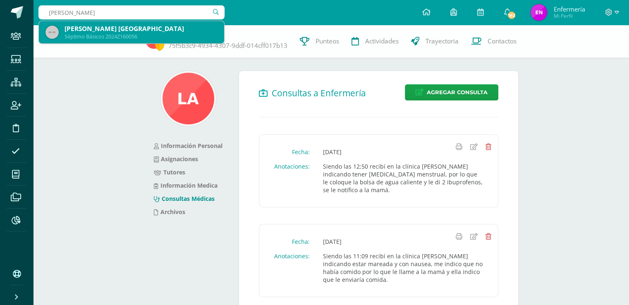
click at [108, 32] on div "[PERSON_NAME] [GEOGRAPHIC_DATA]" at bounding box center [141, 28] width 153 height 9
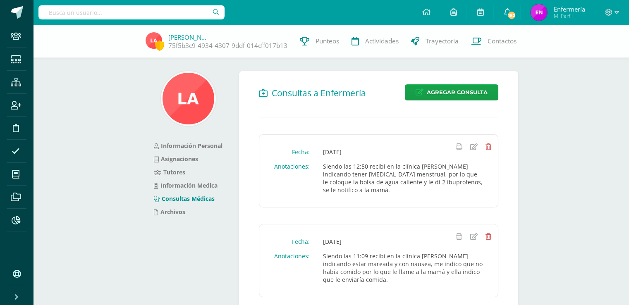
click at [107, 31] on div "Lauren Alarid 75f5b3c9-4934-4307-9ddf-014cff017b13 Punteos Actividades Trayecto…" at bounding box center [314, 41] width 629 height 33
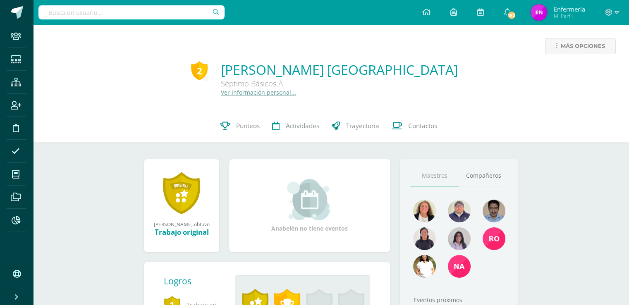
click at [296, 96] on link "Ver información personal..." at bounding box center [258, 93] width 75 height 8
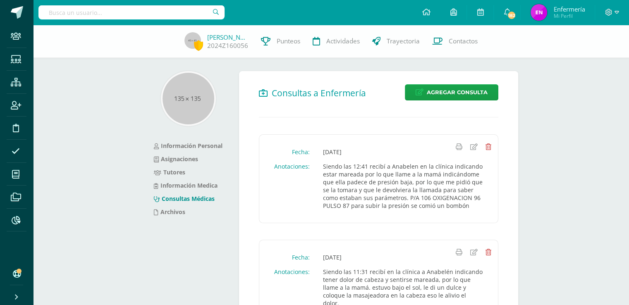
drag, startPoint x: 149, startPoint y: 12, endPoint x: 156, endPoint y: 15, distance: 7.4
click at [152, 14] on input "text" at bounding box center [131, 12] width 186 height 14
click at [462, 92] on span "Agregar Consulta" at bounding box center [457, 92] width 61 height 15
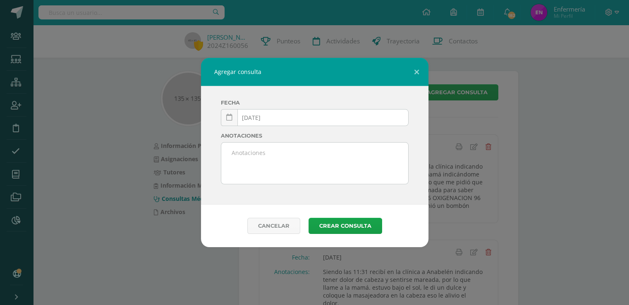
click at [462, 92] on div "Agregar consulta Fecha 2025-10-13 October, 2025 Mo Tu We Th Fr Sa Su 29 30 1 2 …" at bounding box center [314, 152] width 623 height 189
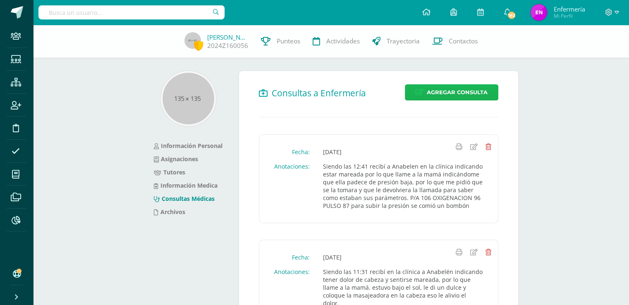
click at [461, 94] on span "Agregar Consulta" at bounding box center [457, 92] width 61 height 15
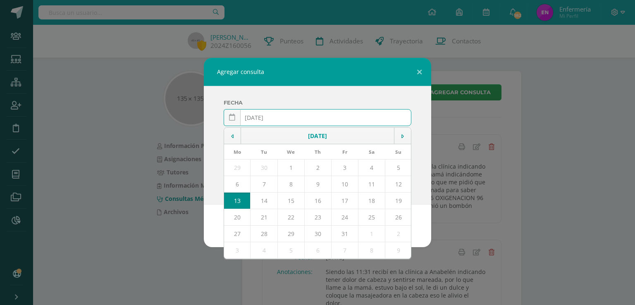
click at [266, 116] on input "[DATE]" at bounding box center [317, 118] width 187 height 16
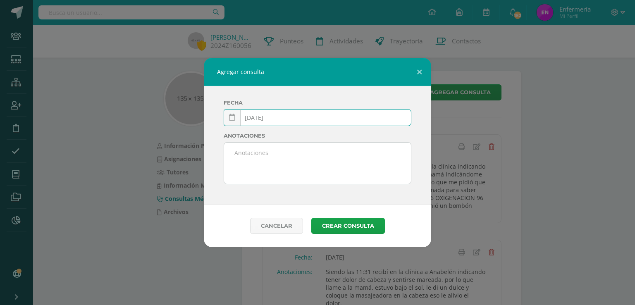
drag, startPoint x: 282, startPoint y: 117, endPoint x: 283, endPoint y: 121, distance: 4.6
click at [283, 117] on input "2025-03-13" at bounding box center [317, 118] width 187 height 16
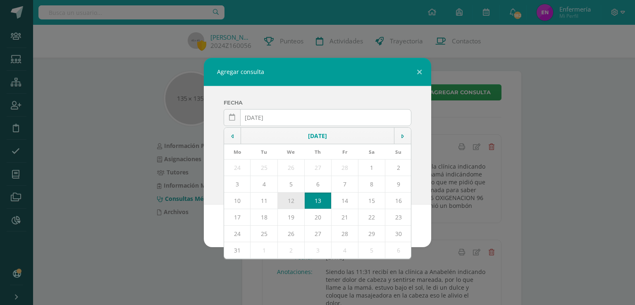
click at [299, 205] on td "12" at bounding box center [291, 201] width 27 height 17
type input "[DATE]"
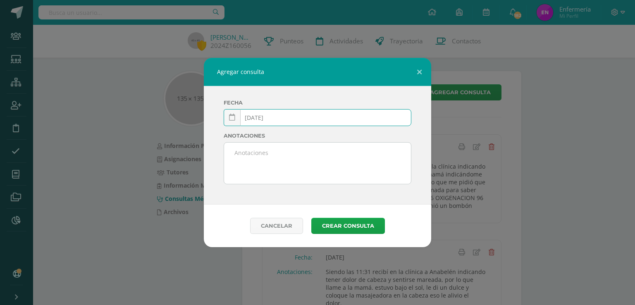
drag, startPoint x: 280, startPoint y: 167, endPoint x: 289, endPoint y: 165, distance: 9.2
click at [285, 165] on textarea at bounding box center [317, 163] width 187 height 41
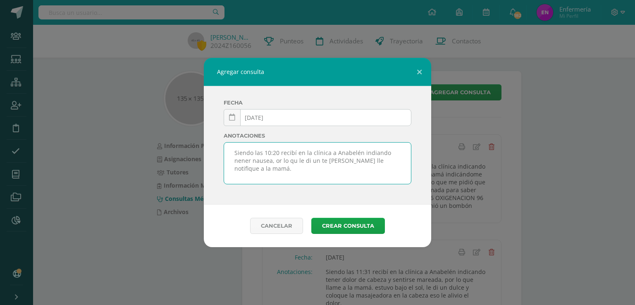
click at [238, 160] on textarea "Siendo las 10:20 recibí en la clínica a Anabelén indiando nener nausea, or lo q…" at bounding box center [317, 163] width 187 height 41
click at [256, 161] on textarea "Siendo las 10:20 recibí en la clínica a Anabelén indiando tener nausea, or lo q…" at bounding box center [317, 163] width 187 height 41
click at [280, 161] on textarea "Siendo las 10:20 recibí en la clínica a Anabelén indiando tener nausea, por lo …" at bounding box center [317, 163] width 187 height 41
click at [370, 153] on textarea "Siendo las 10:20 recibí en la clínica a Anabelén indiando tener nausea, por lo …" at bounding box center [317, 163] width 187 height 41
click at [342, 153] on textarea "Siendo las 10:20 recibí en la clínica a Anabelén indicando tener nausea, por lo…" at bounding box center [317, 163] width 187 height 41
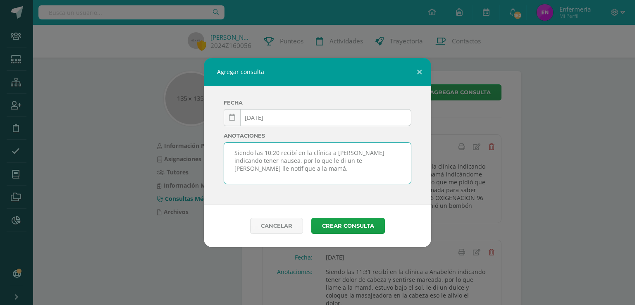
click at [371, 159] on textarea "Siendo las 10:20 recibí en la clínica a Ana belén indicando tener nausea, por l…" at bounding box center [317, 163] width 187 height 41
type textarea "Siendo las 10:20 recibí en la clínica a Ana belén indicando tener nausea, por l…"
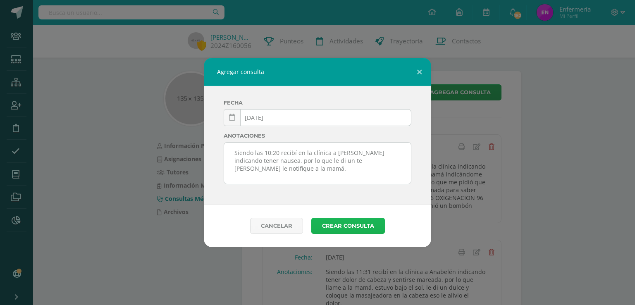
drag, startPoint x: 359, startPoint y: 220, endPoint x: 361, endPoint y: 230, distance: 10.0
click at [361, 223] on button "Crear consulta" at bounding box center [348, 226] width 74 height 16
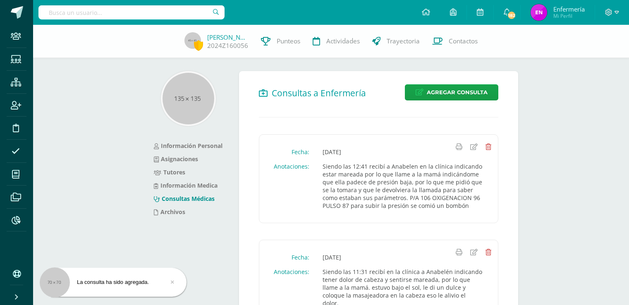
drag, startPoint x: 132, startPoint y: 13, endPoint x: 136, endPoint y: 11, distance: 4.5
click at [136, 12] on input "text" at bounding box center [131, 12] width 186 height 14
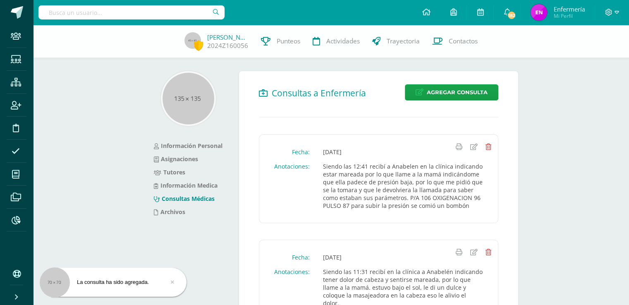
type input "s"
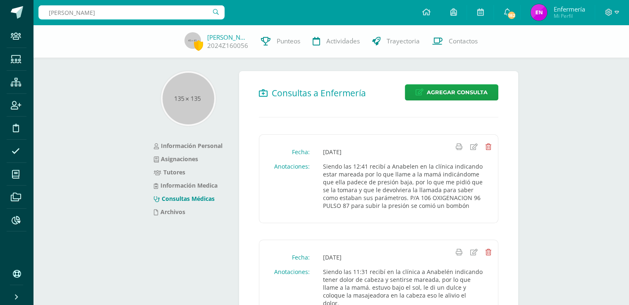
type input "david castillo"
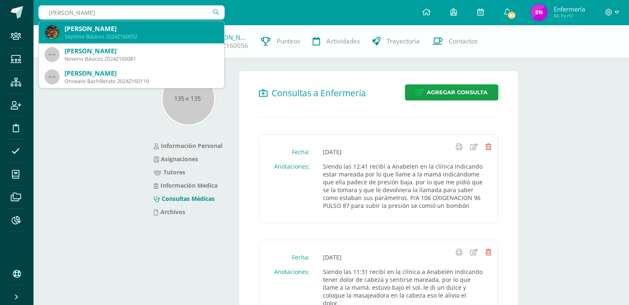
click at [121, 34] on div "Séptimo Básicos 2024Z160052" at bounding box center [141, 36] width 153 height 7
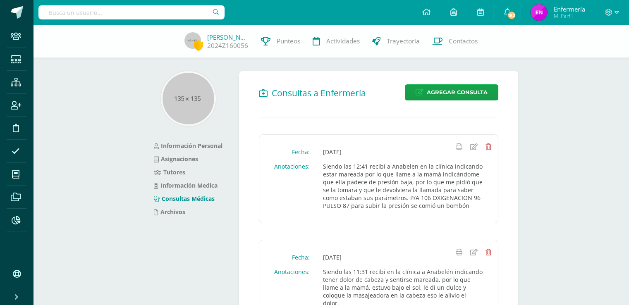
click at [121, 34] on div "Anabelén Estrada 2024Z160056 Punteos Actividades Trayectoria Contactos" at bounding box center [314, 41] width 629 height 33
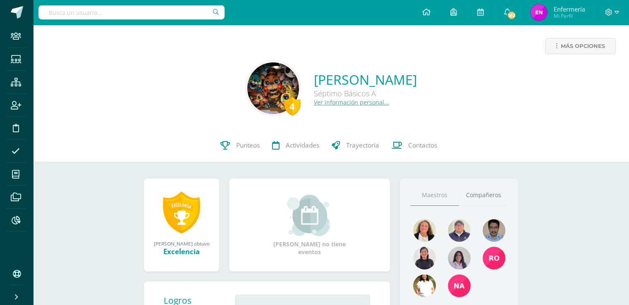
click at [314, 105] on link "Ver información personal..." at bounding box center [351, 102] width 75 height 8
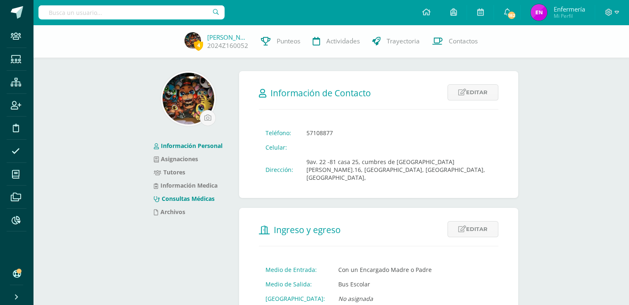
click at [194, 201] on link "Consultas Médicas" at bounding box center [184, 199] width 61 height 8
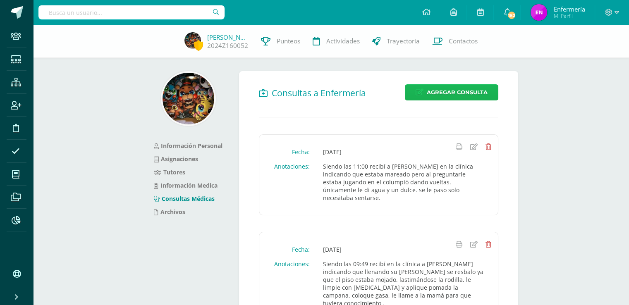
click at [468, 94] on span "Agregar Consulta" at bounding box center [457, 92] width 61 height 15
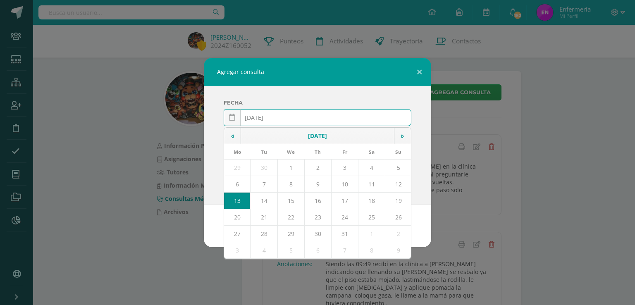
click at [266, 117] on input "[DATE]" at bounding box center [317, 118] width 187 height 16
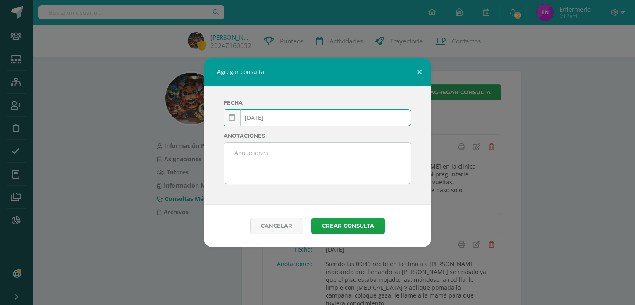
click at [281, 118] on input "2025-03-13" at bounding box center [317, 118] width 187 height 16
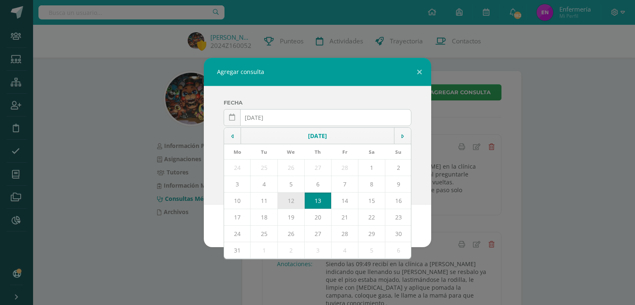
click at [287, 202] on td "12" at bounding box center [291, 201] width 27 height 17
type input "2025-03-12"
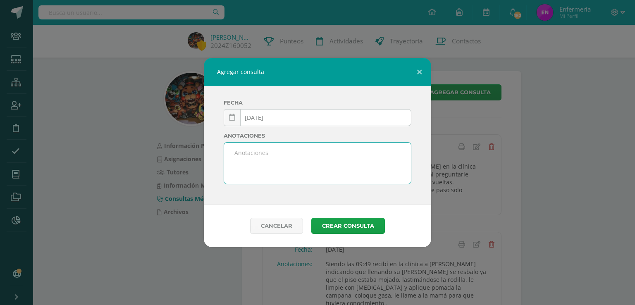
click at [251, 174] on textarea at bounding box center [317, 163] width 187 height 41
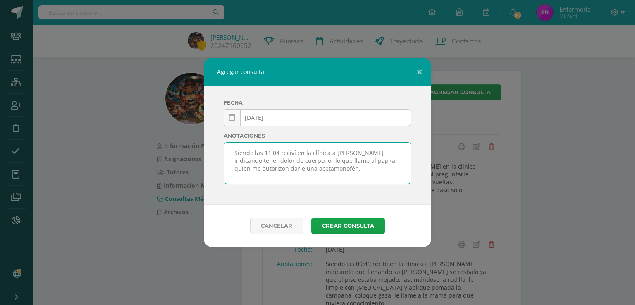
click at [291, 151] on textarea "Siendo las 11:04 reciví en la clínica a David indicando tener dolor de cuerpo, …" at bounding box center [317, 163] width 187 height 41
click at [292, 152] on textarea "Siendo las 11:04 reciví en la clínica a David indicando tener dolor de cuerpo, …" at bounding box center [317, 163] width 187 height 41
click at [280, 161] on textarea "Siendo las 11:04 recibí en la clínica a David indicando tener dolor de cuerpo, …" at bounding box center [317, 163] width 187 height 41
click at [345, 160] on textarea "Siendo las 11:04 recibí en la clínica a David indicando tener dolor de cuerpo, …" at bounding box center [317, 163] width 187 height 41
click at [349, 159] on textarea "Siendo las 11:04 recibí en la clínica a David indicando tener dolor de cuerpo, …" at bounding box center [317, 163] width 187 height 41
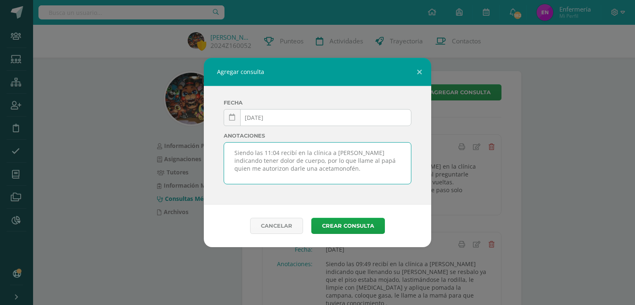
click at [400, 161] on textarea "Siendo las 11:04 recibí en la clínica a David indicando tener dolor de cuerpo, …" at bounding box center [317, 163] width 187 height 41
click at [285, 167] on textarea "Siendo las 11:04 recibí en la clínica a David indicando tener dolor de cuerpo, …" at bounding box center [317, 163] width 187 height 41
type textarea "Siendo las 11:04 recibí en la clínica a David indicando tener dolor de cuerpo, …"
click at [345, 225] on button "Crear consulta" at bounding box center [348, 226] width 74 height 16
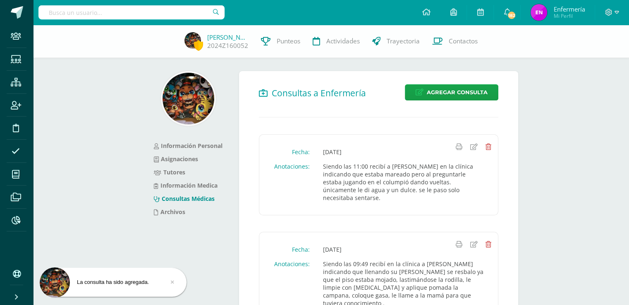
click at [98, 17] on input "text" at bounding box center [131, 12] width 186 height 14
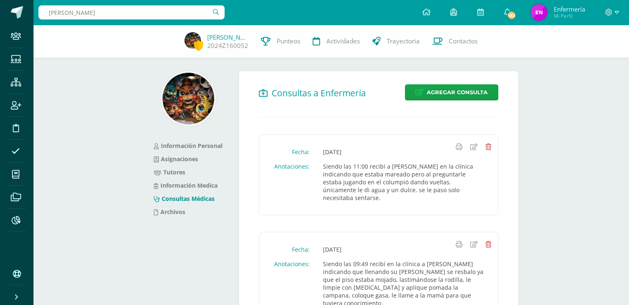
type input "[PERSON_NAME]"
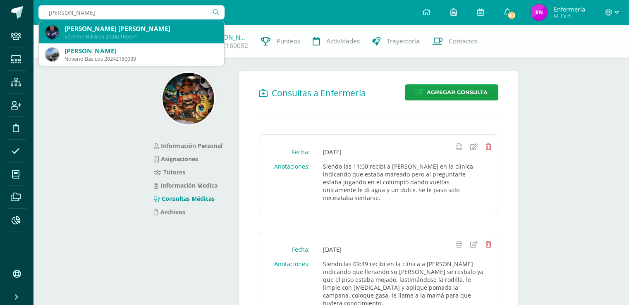
click at [134, 36] on div "Séptimo Básicos 2024Z160051" at bounding box center [141, 36] width 153 height 7
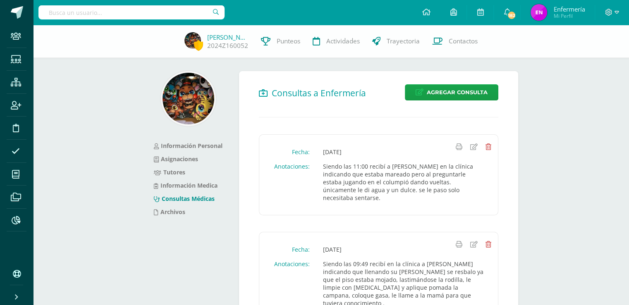
click at [134, 36] on div "[PERSON_NAME] 2024Z160052 Punteos Actividades Trayectoria Contactos" at bounding box center [314, 41] width 629 height 33
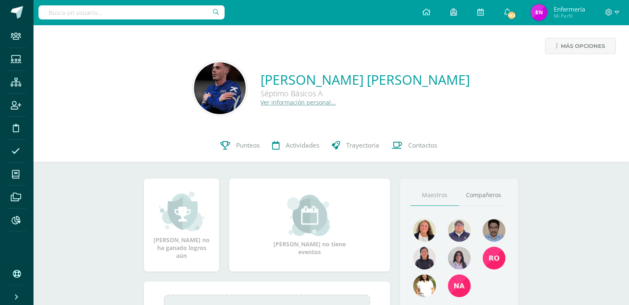
click at [261, 103] on link "Ver información personal..." at bounding box center [298, 102] width 75 height 8
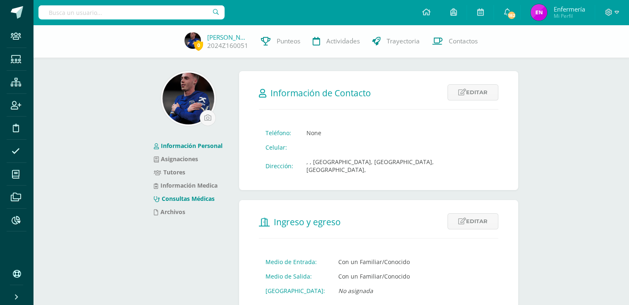
click at [196, 200] on link "Consultas Médicas" at bounding box center [184, 199] width 61 height 8
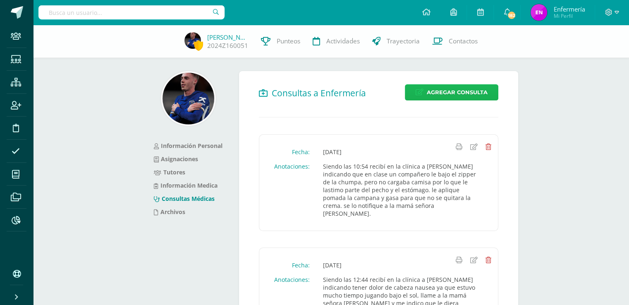
click at [431, 90] on span "Agregar Consulta" at bounding box center [457, 92] width 61 height 15
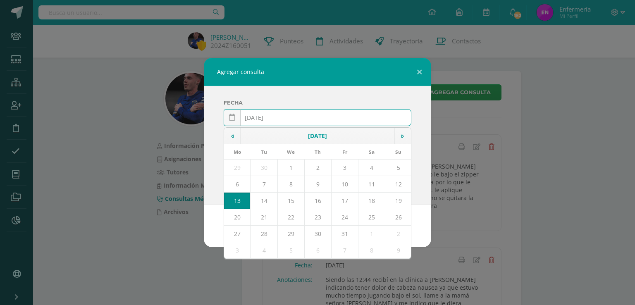
click at [266, 118] on input "2025-10-13" at bounding box center [317, 118] width 187 height 16
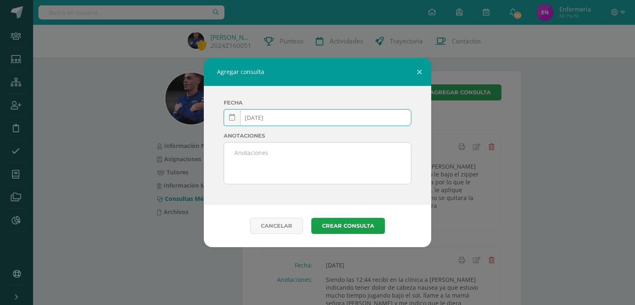
click at [280, 117] on input "2025-03-13" at bounding box center [317, 118] width 187 height 16
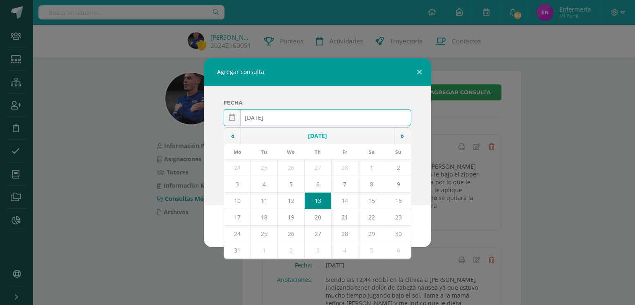
click at [293, 199] on td "12" at bounding box center [291, 201] width 27 height 17
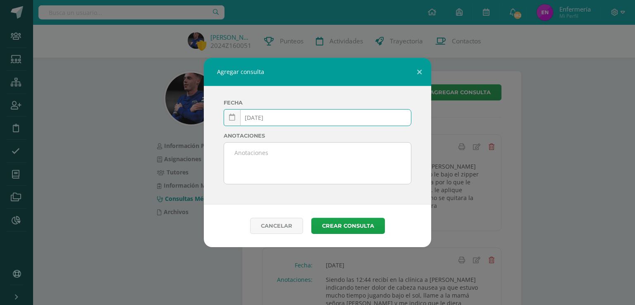
type input "[DATE]"
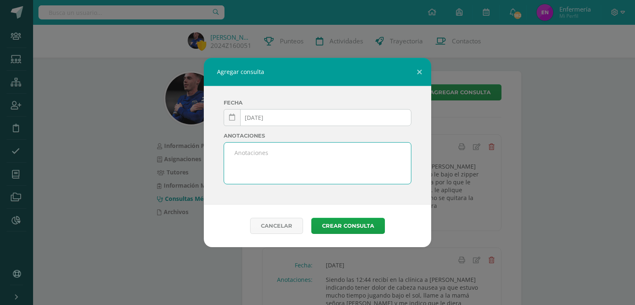
drag, startPoint x: 264, startPoint y: 158, endPoint x: 271, endPoint y: 163, distance: 7.9
click at [265, 158] on textarea at bounding box center [317, 163] width 187 height 41
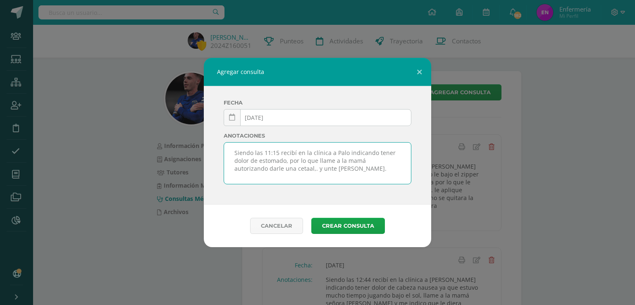
click at [281, 160] on textarea "Siendo las 11:15 recibí en la clínica a Palo indicando tener dolor de estomado,…" at bounding box center [317, 163] width 187 height 41
click at [268, 168] on textarea "Siendo las 11:15 recibí en la clínica a Palo indicando tener dolor de estomago,…" at bounding box center [317, 163] width 187 height 41
click at [275, 168] on textarea "Siendo las 11:15 recibí en la clínica a Palo indicando tener dolor de estomago,…" at bounding box center [317, 163] width 187 height 41
click at [280, 170] on textarea "Siendo las 11:15 recibí en la clínica a Palo indicando tener dolor de estomago,…" at bounding box center [317, 163] width 187 height 41
click at [267, 169] on textarea "Siendo las 11:15 recibí en la clínica a Palo indicando tener dolor de estomago,…" at bounding box center [317, 163] width 187 height 41
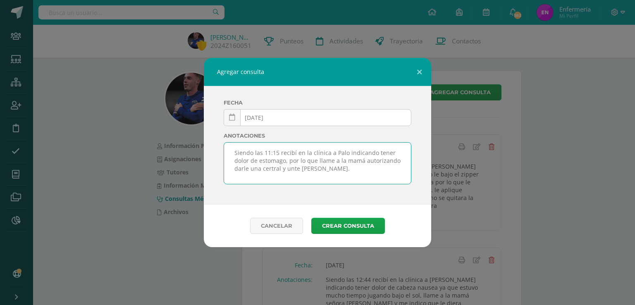
click at [274, 168] on textarea "Siendo las 11:15 recibí en la clínica a Palo indicando tener dolor de estomago,…" at bounding box center [317, 163] width 187 height 41
type textarea "Siendo las 11:15 recibí en la clínica a Palo indicando tener dolor de estomago,…"
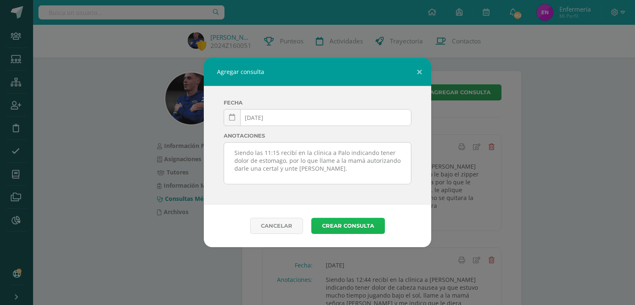
drag, startPoint x: 345, startPoint y: 225, endPoint x: 347, endPoint y: 221, distance: 4.5
click at [347, 222] on button "Crear consulta" at bounding box center [348, 226] width 74 height 16
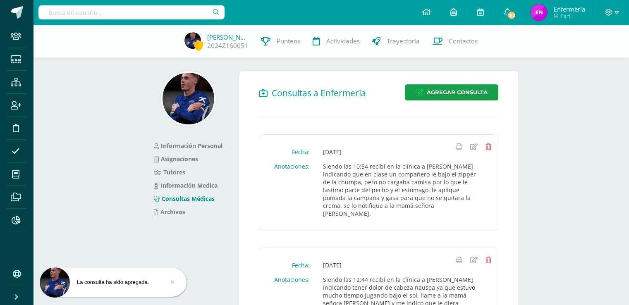
click at [147, 12] on input "text" at bounding box center [131, 12] width 186 height 14
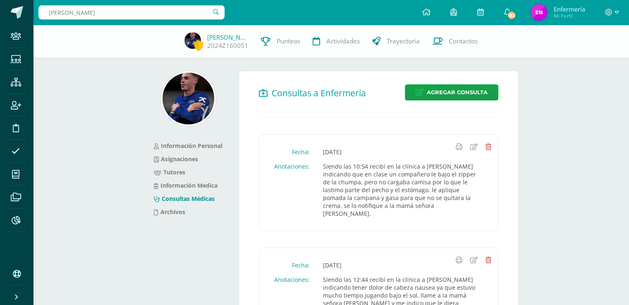
type input "[PERSON_NAME]"
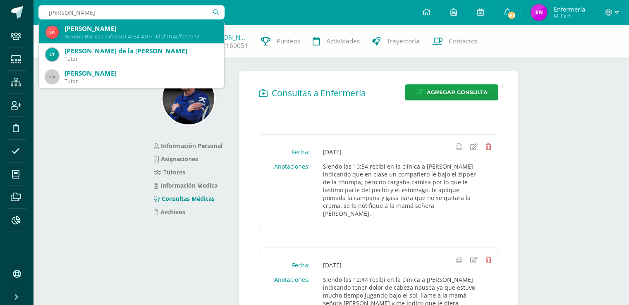
click at [120, 32] on div "[PERSON_NAME]" at bounding box center [141, 28] width 153 height 9
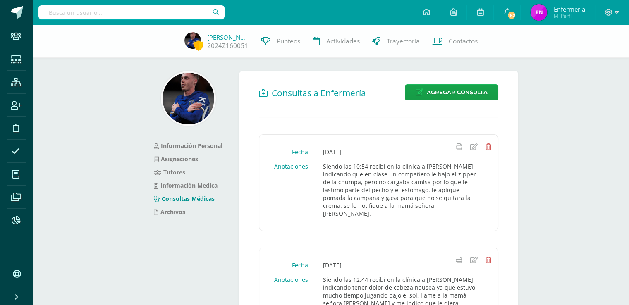
click at [120, 32] on div "[PERSON_NAME] 2024Z160051 Punteos Actividades Trayectoria Contactos" at bounding box center [314, 41] width 629 height 33
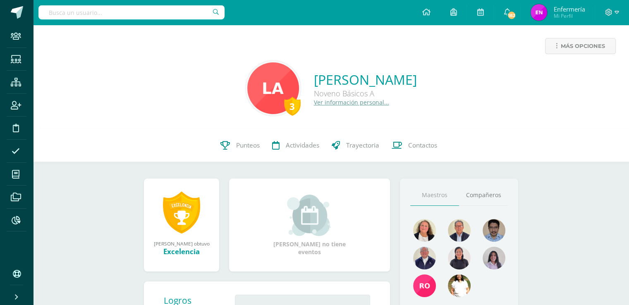
click at [341, 103] on link "Ver información personal..." at bounding box center [351, 102] width 75 height 8
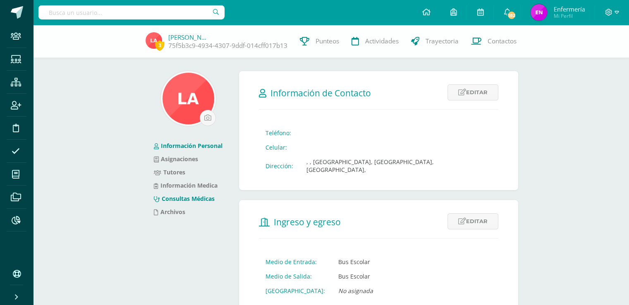
click at [201, 199] on link "Consultas Médicas" at bounding box center [184, 199] width 61 height 8
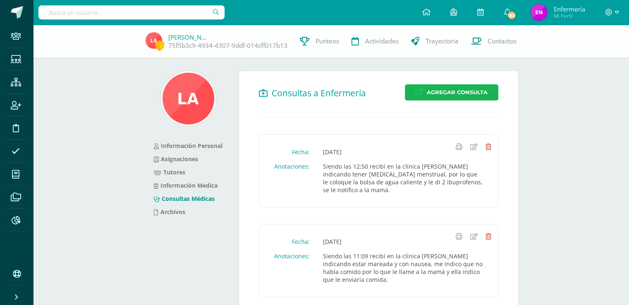
click at [462, 89] on span "Agregar Consulta" at bounding box center [457, 92] width 61 height 15
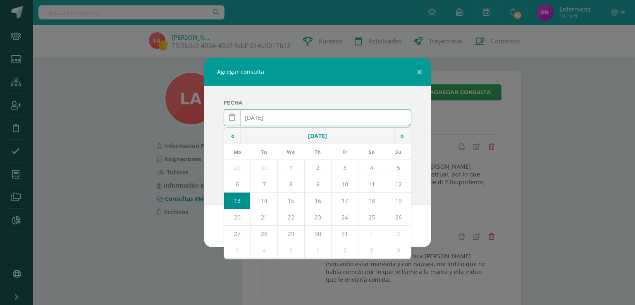
click at [266, 114] on input "[DATE]" at bounding box center [317, 118] width 187 height 16
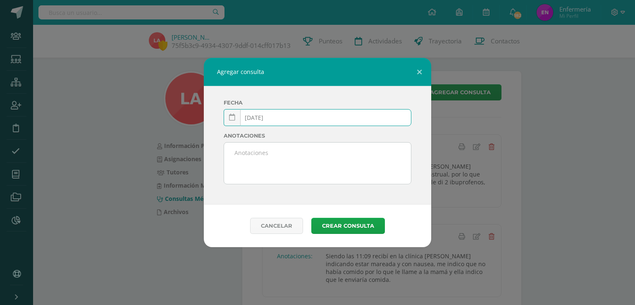
click at [281, 120] on input "2025-03-13" at bounding box center [317, 118] width 187 height 16
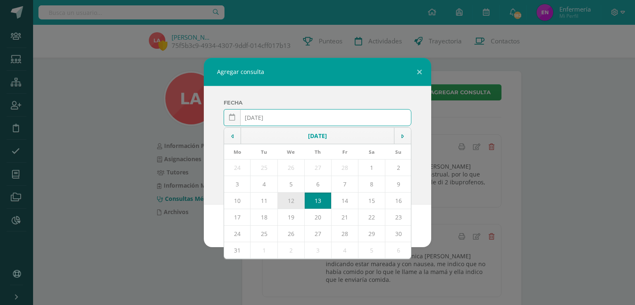
click at [295, 200] on td "12" at bounding box center [291, 201] width 27 height 17
type input "2025-03-12"
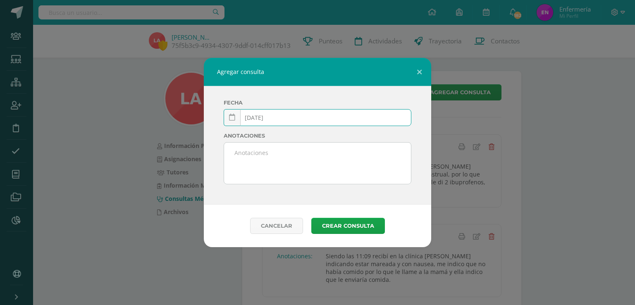
click at [245, 160] on textarea at bounding box center [317, 163] width 187 height 41
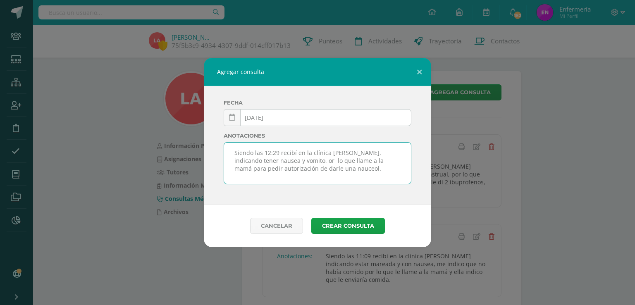
click at [241, 163] on textarea "Siendo las 12:29 recibí en la clínica a Lauren, indicando tener nausea y vomito…" at bounding box center [317, 163] width 187 height 41
type textarea "Siendo las 12:29 recibí en la clínica a Lauren, indicando tener nausea y vomito…"
drag, startPoint x: 247, startPoint y: 163, endPoint x: 162, endPoint y: 231, distance: 109.1
click at [163, 228] on div "Agregar consulta Fecha 2025-03-12 March, 2025 Mo Tu We Th Fr Sa Su 24 25 26 27 …" at bounding box center [317, 152] width 629 height 189
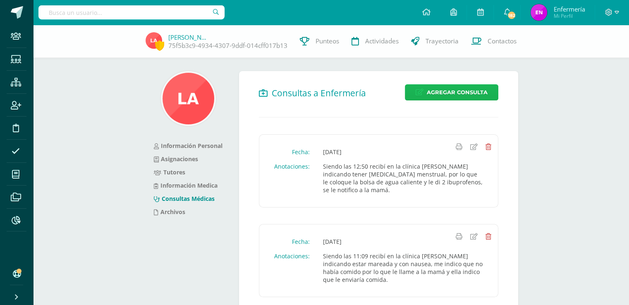
click at [438, 89] on span "Agregar Consulta" at bounding box center [457, 92] width 61 height 15
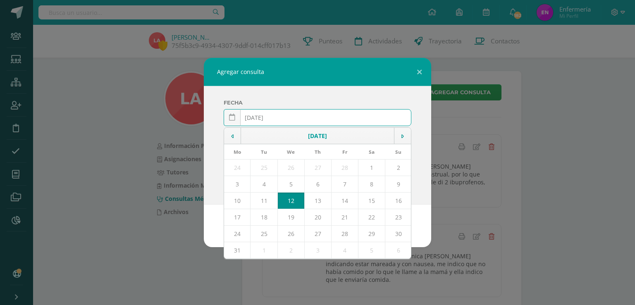
click at [296, 196] on td "12" at bounding box center [291, 201] width 27 height 17
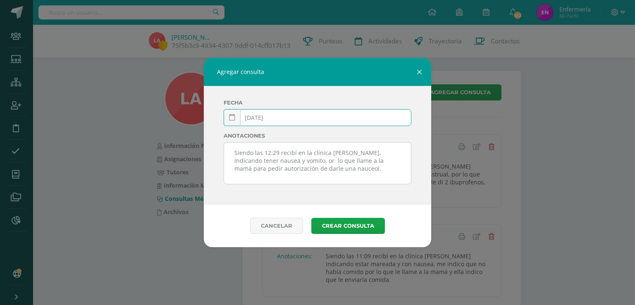
click at [282, 160] on textarea "Siendo las 12:29 recibí en la clínica a Lauren, indicando tener nausea y vomito…" at bounding box center [317, 163] width 187 height 41
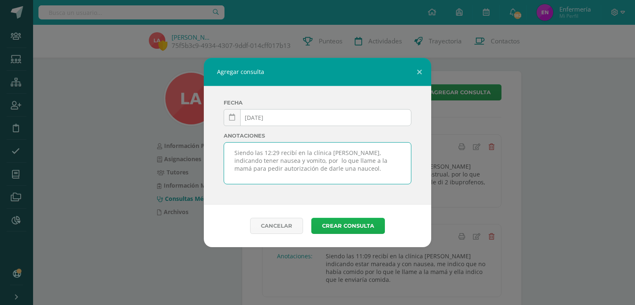
type textarea "Siendo las 12:29 recibí en la clínica a Lauren, indicando tener nausea y vomito…"
click at [357, 227] on button "Crear consulta" at bounding box center [348, 226] width 74 height 16
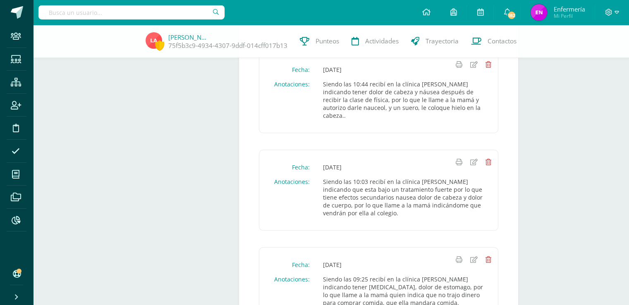
scroll to position [687, 0]
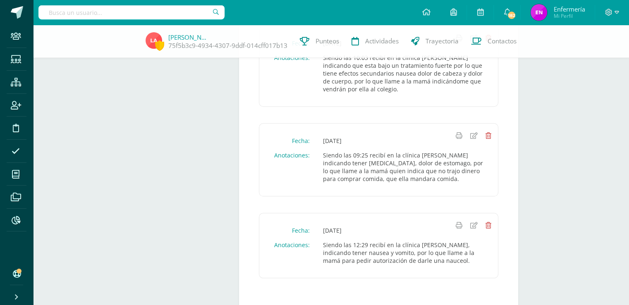
click at [109, 12] on input "text" at bounding box center [131, 12] width 186 height 14
type input "samuel miranda"
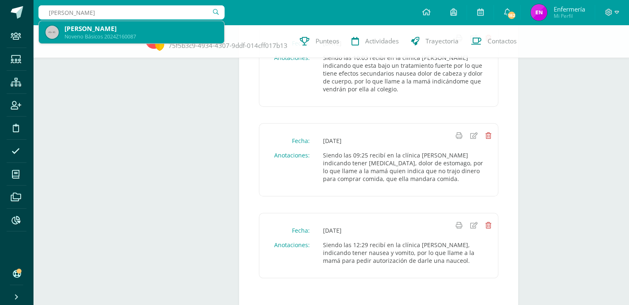
click at [122, 31] on div "Jeovany Samuel Miranda Ilovares" at bounding box center [141, 28] width 153 height 9
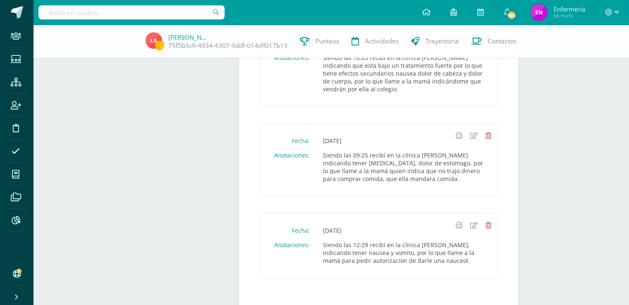
click at [122, 31] on div "Lauren Alarid 75f5b3c9-4934-4307-9ddf-014cff017b13 Punteos Actividades Trayecto…" at bounding box center [314, 41] width 629 height 33
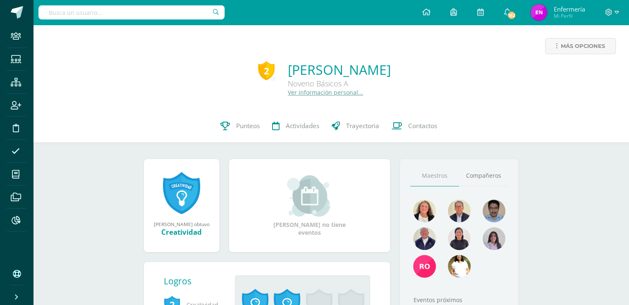
click at [288, 95] on link "Ver información personal..." at bounding box center [325, 93] width 75 height 8
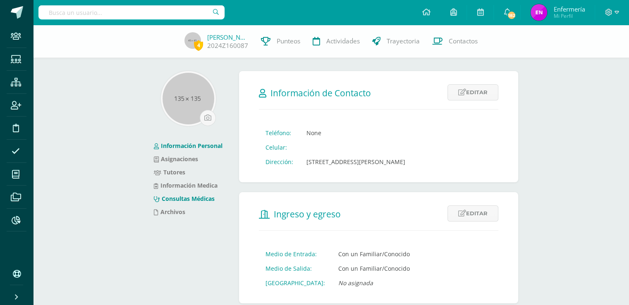
click at [197, 197] on link "Consultas Médicas" at bounding box center [184, 199] width 61 height 8
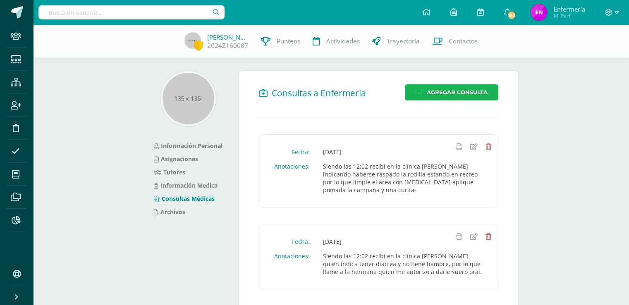
click at [448, 91] on span "Agregar Consulta" at bounding box center [457, 92] width 61 height 15
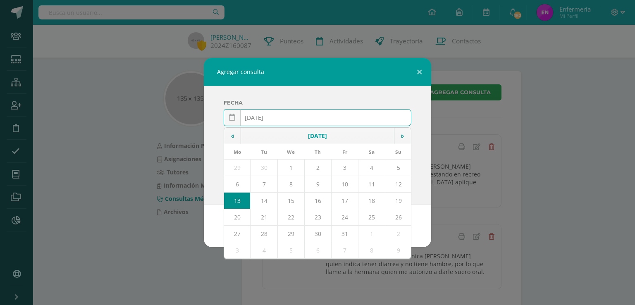
click at [266, 116] on input "[DATE]" at bounding box center [317, 118] width 187 height 16
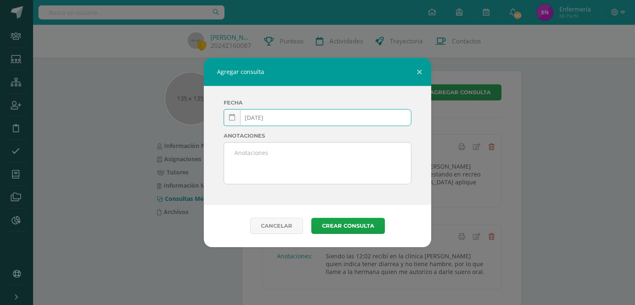
click at [278, 119] on input "2025-03-13" at bounding box center [317, 118] width 187 height 16
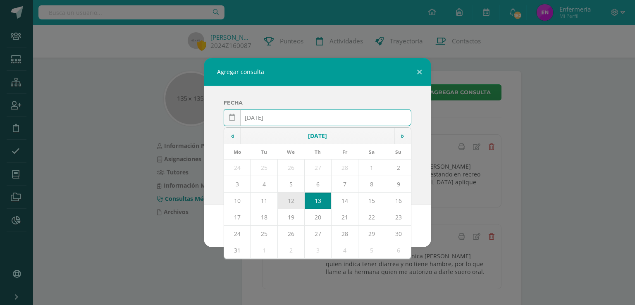
click at [296, 199] on td "12" at bounding box center [291, 201] width 27 height 17
type input "2025-03-12"
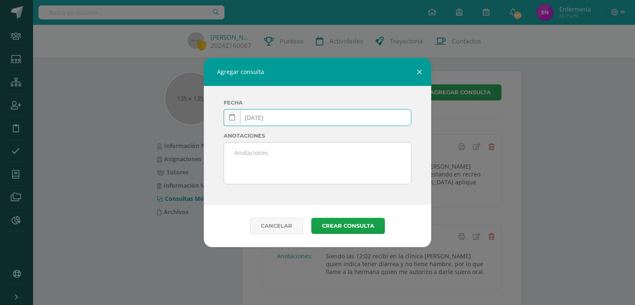
click at [248, 165] on textarea at bounding box center [317, 163] width 187 height 41
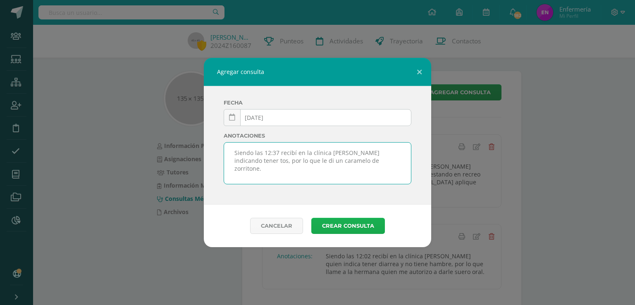
type textarea "Siendo las 12:37 recibí en la clínica a Samuel indicando tener tos, por lo que …"
click at [356, 230] on button "Crear consulta" at bounding box center [348, 226] width 74 height 16
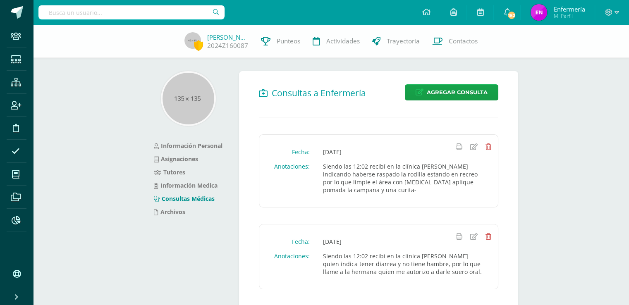
click at [98, 12] on input "text" at bounding box center [131, 12] width 186 height 14
click at [96, 14] on input "text" at bounding box center [131, 12] width 186 height 14
type input "emily lima"
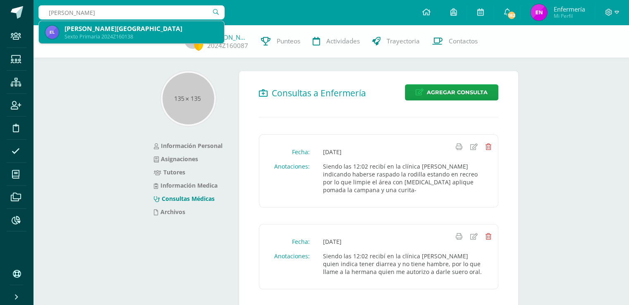
click at [93, 33] on div "Emily Yaneth Lima Lima Sexto Primaria 2024Z160138" at bounding box center [131, 32] width 172 height 22
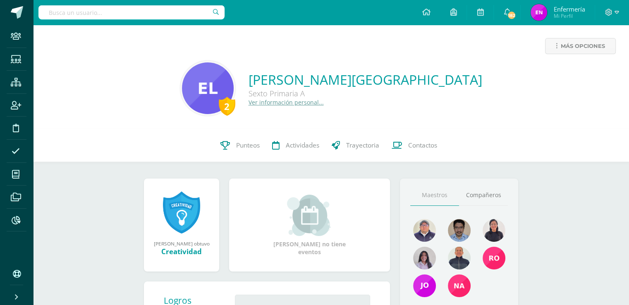
click at [324, 105] on link "Ver información personal..." at bounding box center [286, 102] width 75 height 8
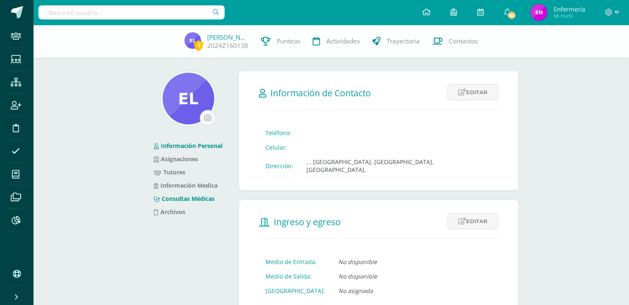
click at [198, 197] on link "Consultas Médicas" at bounding box center [184, 199] width 61 height 8
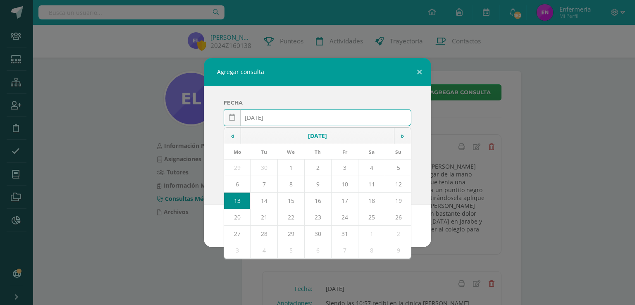
click at [265, 116] on input "2025-10-13" at bounding box center [317, 118] width 187 height 16
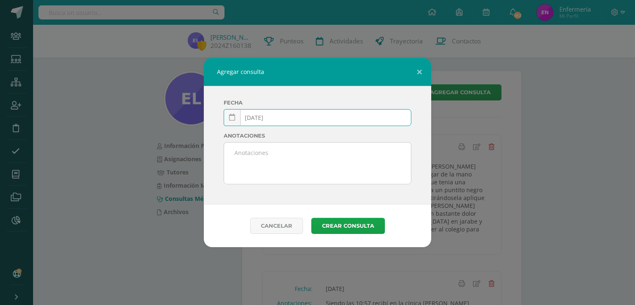
click at [285, 117] on input "2025-03-13" at bounding box center [317, 118] width 187 height 16
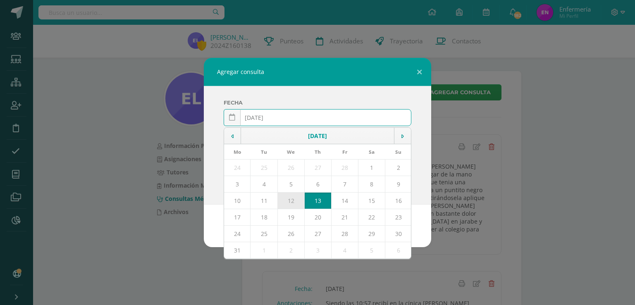
click at [295, 201] on td "12" at bounding box center [291, 201] width 27 height 17
type input "[DATE]"
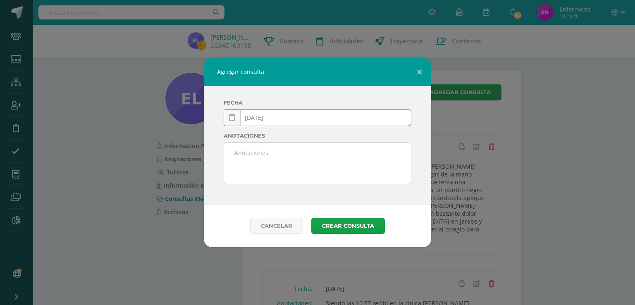
click at [249, 160] on textarea at bounding box center [317, 163] width 187 height 41
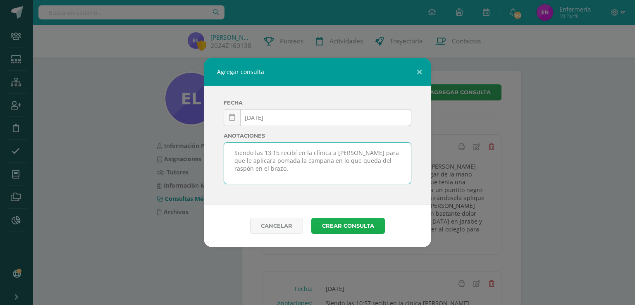
type textarea "Siendo las 13:15 recibí en la clínica a Emily para que le aplicara pomada la ca…"
click at [349, 222] on button "Crear consulta" at bounding box center [348, 226] width 74 height 16
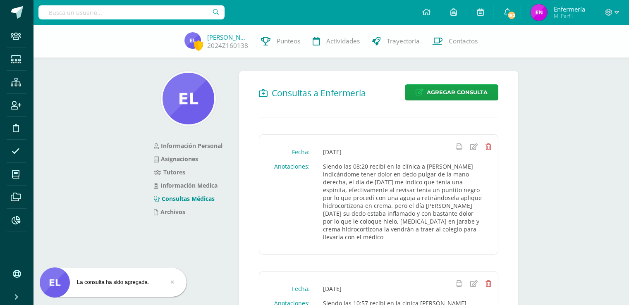
click at [125, 12] on input "text" at bounding box center [131, 12] width 186 height 14
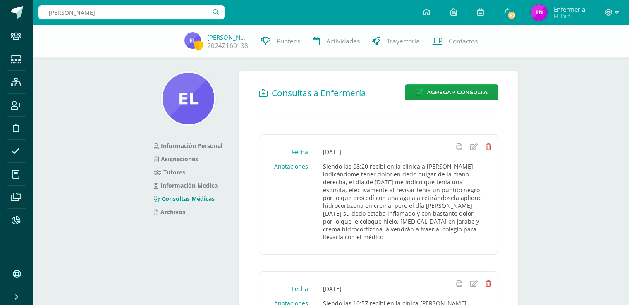
type input "valeria baides"
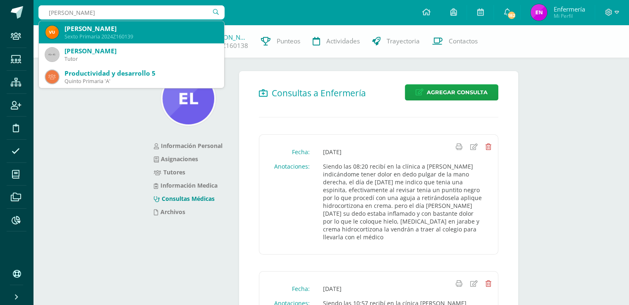
click at [108, 38] on div "Sexto Primaria 2024Z160139" at bounding box center [141, 36] width 153 height 7
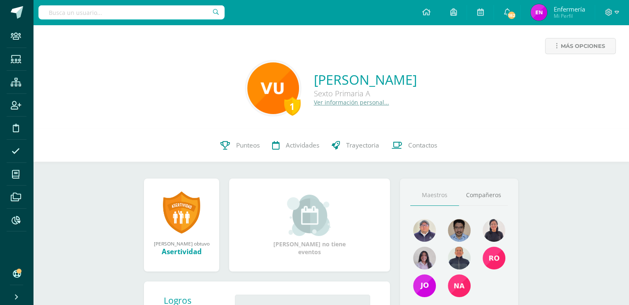
click at [339, 101] on link "Ver información personal..." at bounding box center [351, 102] width 75 height 8
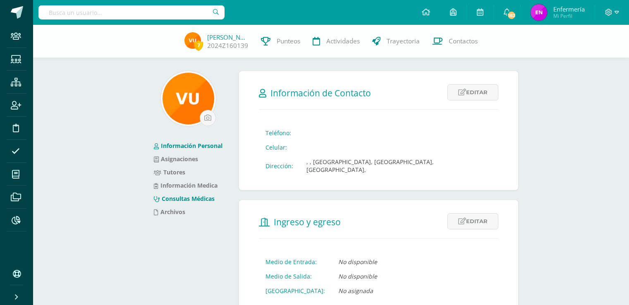
click at [197, 196] on link "Consultas Médicas" at bounding box center [184, 199] width 61 height 8
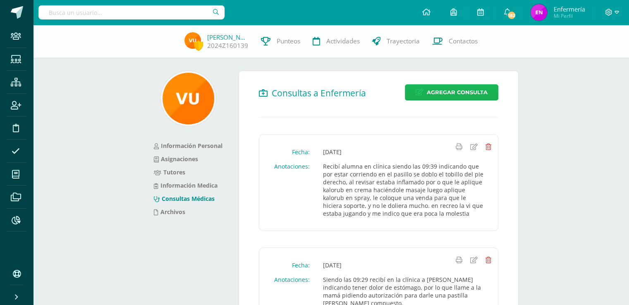
click at [462, 93] on span "Agregar Consulta" at bounding box center [457, 92] width 61 height 15
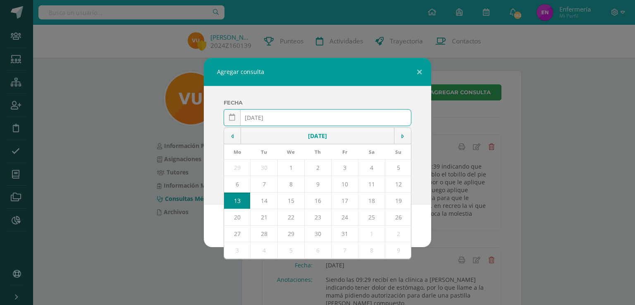
click at [266, 117] on input "2025-10-13" at bounding box center [317, 118] width 187 height 16
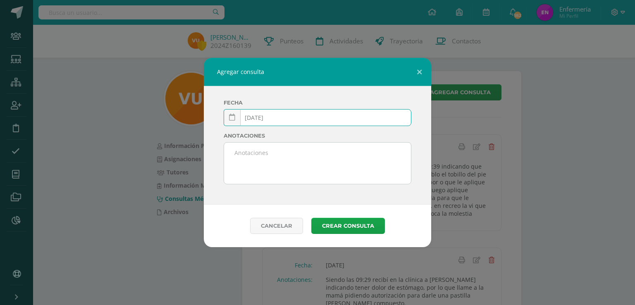
click at [271, 116] on input "2025-03-13" at bounding box center [317, 118] width 187 height 16
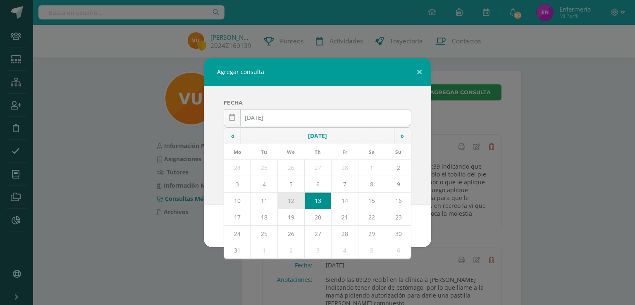
click at [295, 202] on td "12" at bounding box center [291, 201] width 27 height 17
type input "[DATE]"
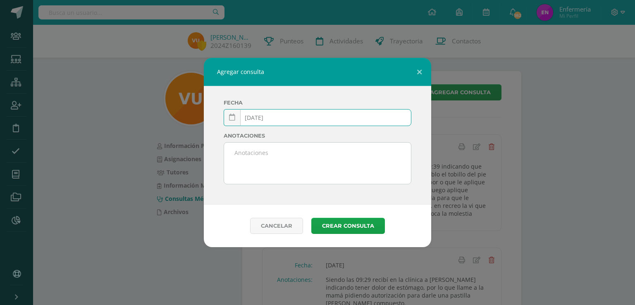
click at [243, 155] on textarea at bounding box center [317, 163] width 187 height 41
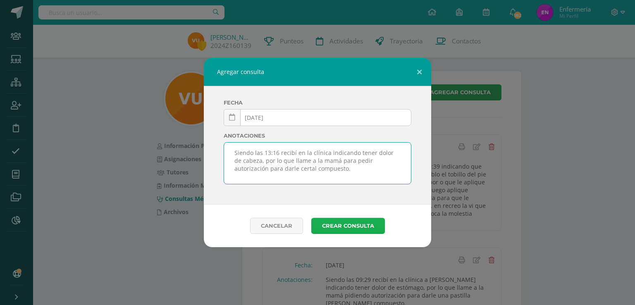
type textarea "Siendo las 13:16 recibí en la clínica indicando tener dolor de cabeza, por lo q…"
click at [346, 223] on button "Crear consulta" at bounding box center [348, 226] width 74 height 16
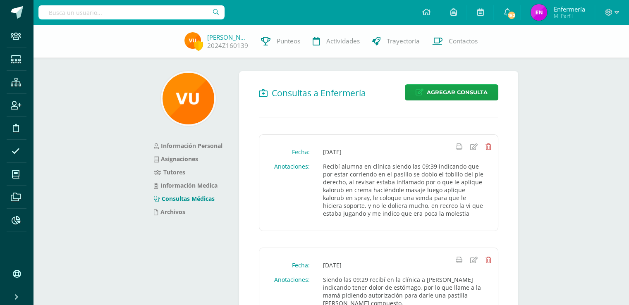
click at [127, 17] on input "text" at bounding box center [131, 12] width 186 height 14
click at [121, 14] on input "text" at bounding box center [131, 12] width 186 height 14
click at [120, 15] on input "text" at bounding box center [131, 12] width 186 height 14
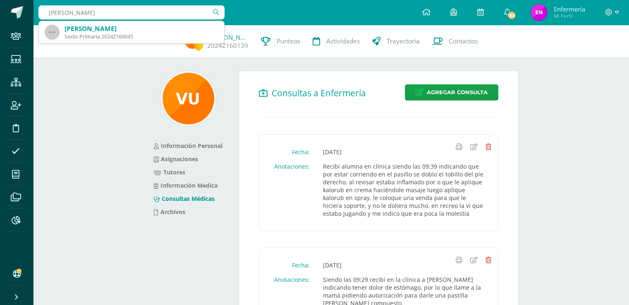
type input "paul mendez"
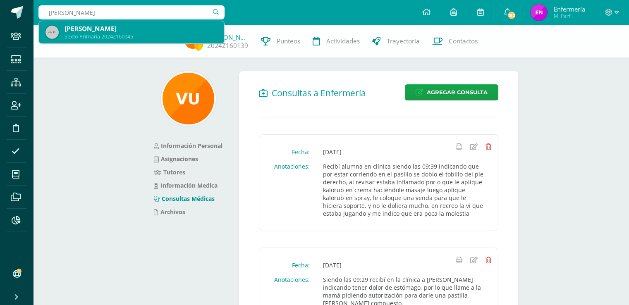
click at [104, 31] on div "Paul Esteban Méndez Castro" at bounding box center [141, 28] width 153 height 9
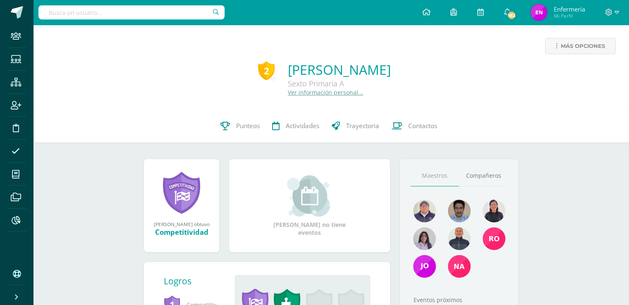
click at [288, 96] on link "Ver información personal..." at bounding box center [325, 93] width 75 height 8
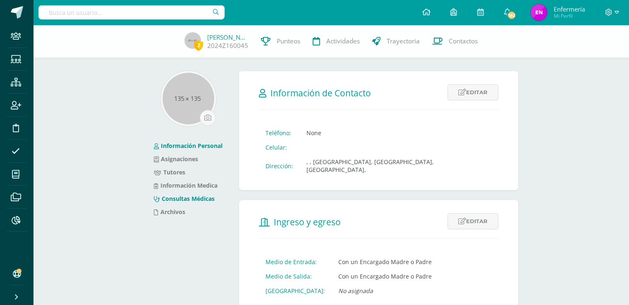
click at [193, 201] on link "Consultas Médicas" at bounding box center [184, 199] width 61 height 8
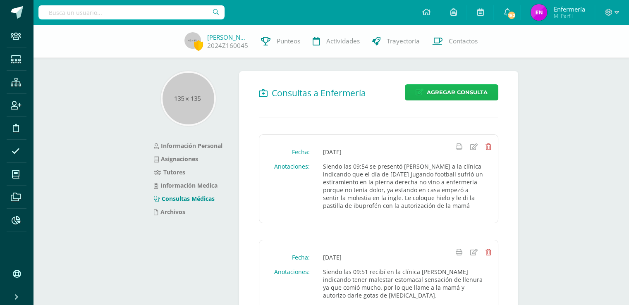
click at [467, 96] on span "Agregar Consulta" at bounding box center [457, 92] width 61 height 15
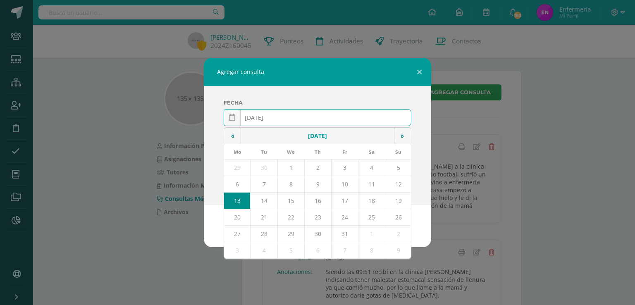
click at [266, 118] on input "[DATE]" at bounding box center [317, 118] width 187 height 16
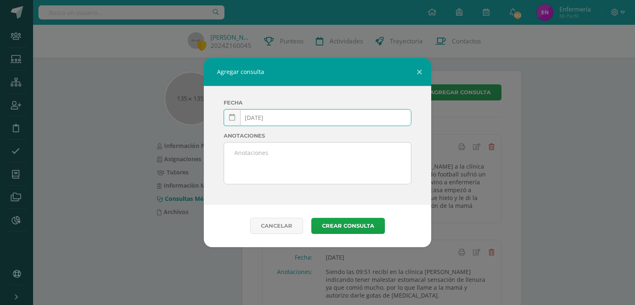
click at [281, 122] on input "2025-03-13" at bounding box center [317, 118] width 187 height 16
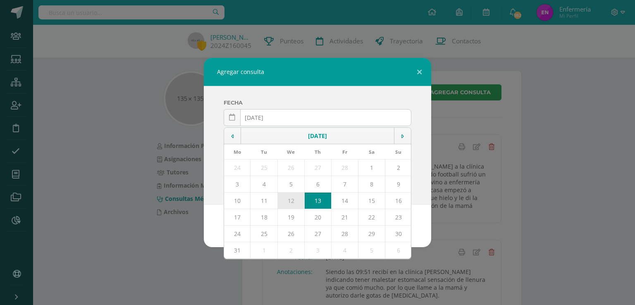
click at [295, 204] on td "12" at bounding box center [291, 201] width 27 height 17
type input "[DATE]"
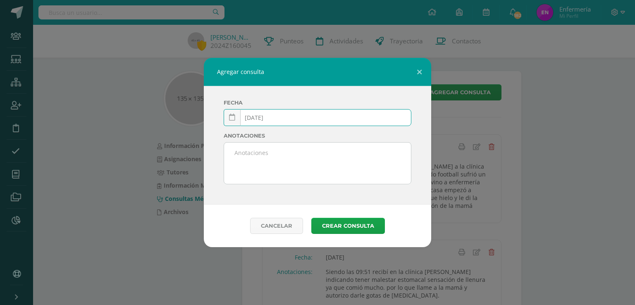
click at [256, 157] on textarea at bounding box center [317, 163] width 187 height 41
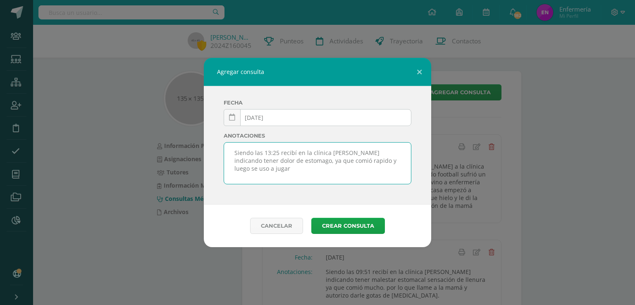
click at [339, 160] on textarea "Siendo las 13:25 recibí en la clínica a Paul indicando tener dolor de estomago,…" at bounding box center [317, 163] width 187 height 41
click at [248, 169] on textarea "Siendo las 13:25 recibí en la clínica a Paul indicando tener dolor de estomago,…" at bounding box center [317, 163] width 187 height 41
type textarea "Siendo las 13:25 recibí en la clínica a Paul indicando tener dolor de estomago,…"
click at [361, 229] on button "Crear consulta" at bounding box center [348, 226] width 74 height 16
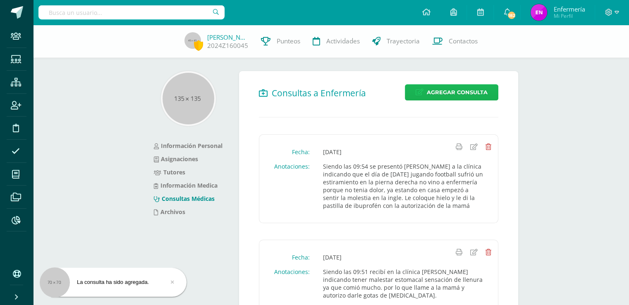
click at [461, 91] on span "Agregar Consulta" at bounding box center [457, 92] width 61 height 15
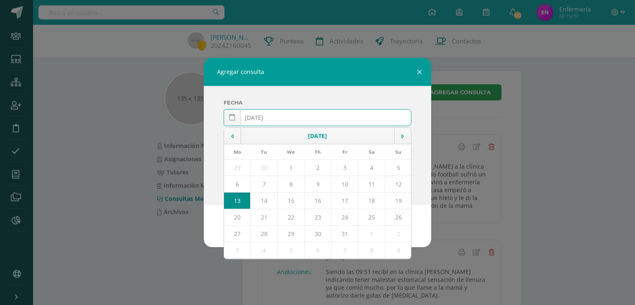
click at [266, 118] on input "2025-10-13" at bounding box center [317, 118] width 187 height 16
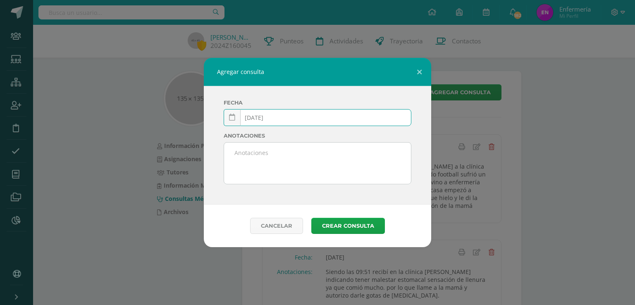
click at [281, 122] on input "2025-03-13" at bounding box center [317, 118] width 187 height 16
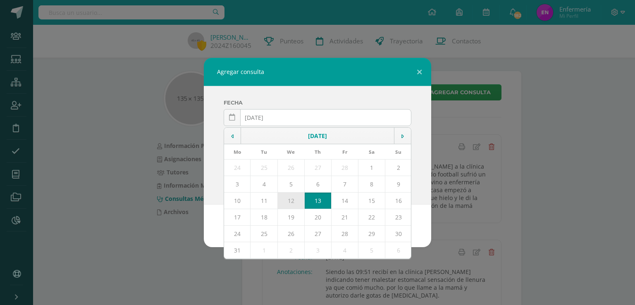
click at [295, 204] on td "12" at bounding box center [291, 201] width 27 height 17
type input "2025-03-12"
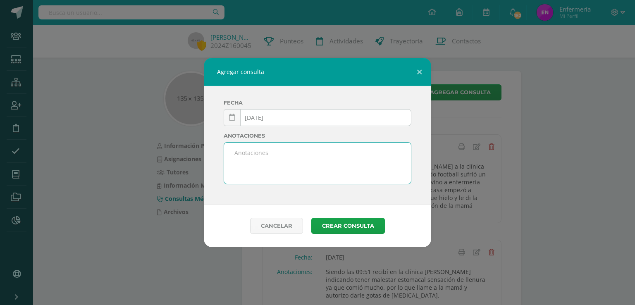
click at [292, 158] on textarea at bounding box center [317, 163] width 187 height 41
click at [285, 224] on link "Cancelar" at bounding box center [276, 226] width 53 height 16
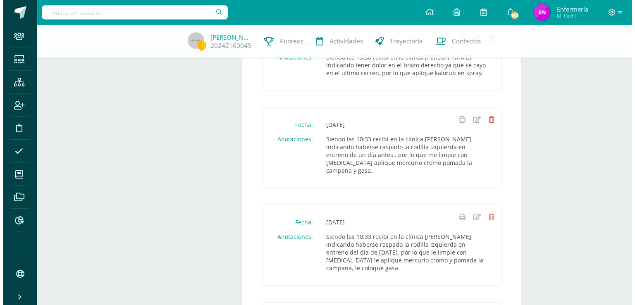
scroll to position [2588, 0]
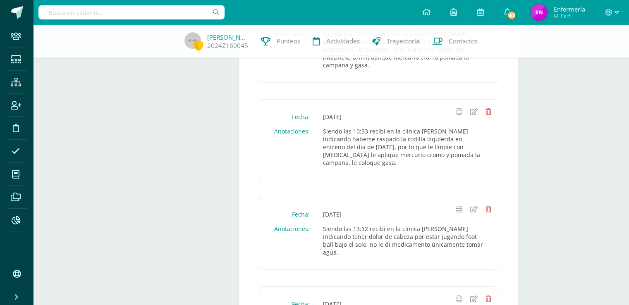
click at [476, 296] on icon at bounding box center [473, 299] width 7 height 7
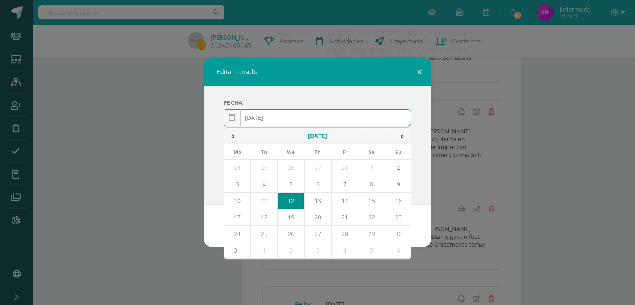
click at [291, 198] on td "12" at bounding box center [291, 201] width 27 height 17
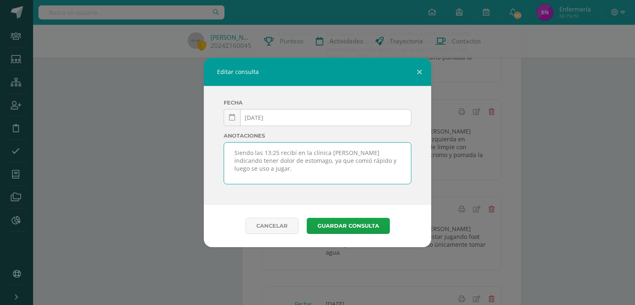
click at [255, 170] on textarea "Siendo las 13:25 recibí en la clínica a Paul indicando tener dolor de estomago,…" at bounding box center [317, 163] width 187 height 41
type textarea "Siendo las 13:25 recibí en la clínica a Paul indicando tener dolor de estomago,…"
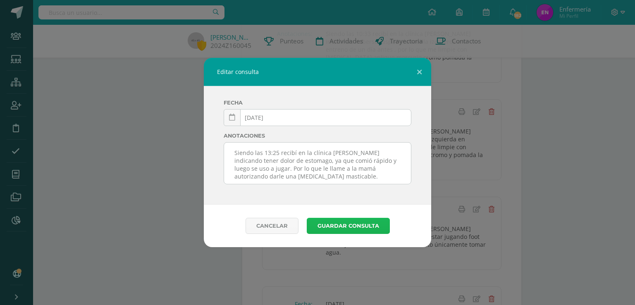
click at [357, 223] on button "Guardar consulta" at bounding box center [348, 226] width 83 height 16
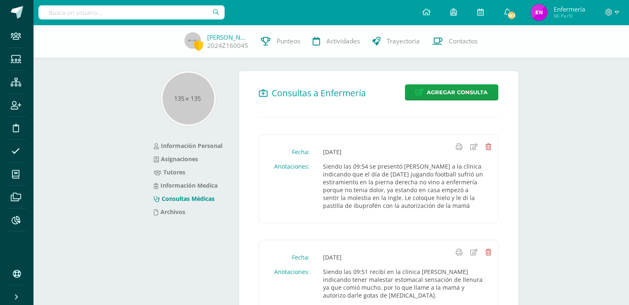
click at [146, 14] on input "text" at bounding box center [131, 12] width 186 height 14
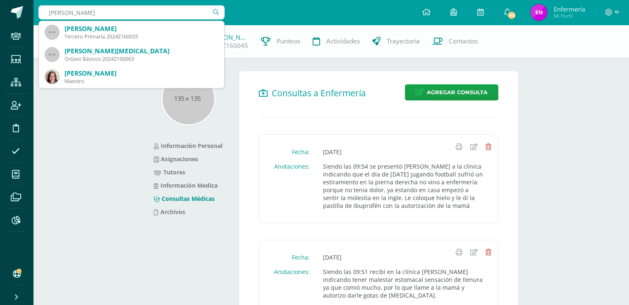
type input "[PERSON_NAME]"
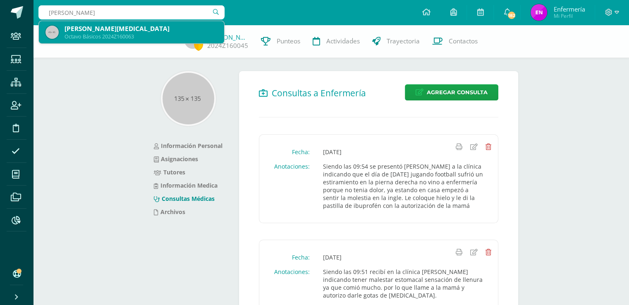
click at [103, 30] on div "[PERSON_NAME][MEDICAL_DATA]" at bounding box center [141, 28] width 153 height 9
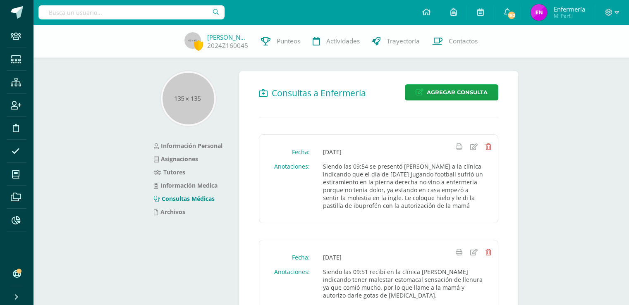
click at [103, 30] on div "[PERSON_NAME] 2024Z160045 Punteos Actividades Trayectoria Contactos" at bounding box center [314, 41] width 629 height 33
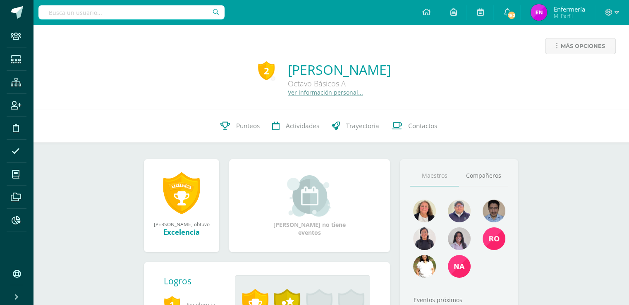
click at [288, 96] on link "Ver información personal..." at bounding box center [325, 93] width 75 height 8
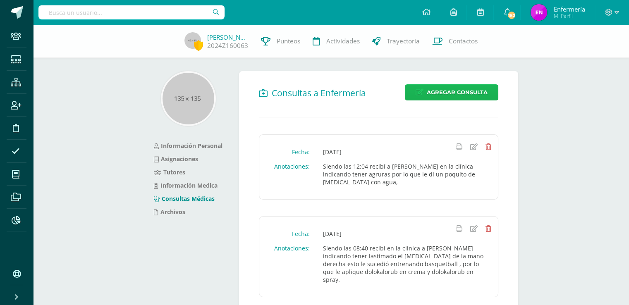
click at [455, 91] on span "Agregar Consulta" at bounding box center [457, 92] width 61 height 15
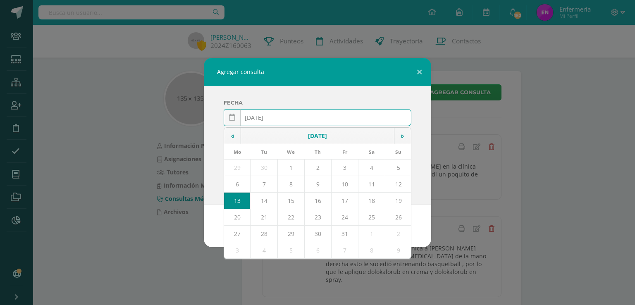
click at [266, 117] on input "[DATE]" at bounding box center [317, 118] width 187 height 16
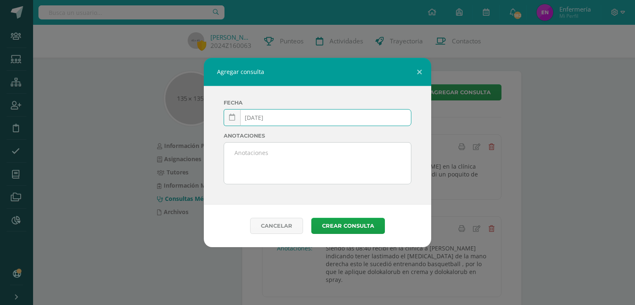
click at [277, 117] on input "[DATE]" at bounding box center [317, 118] width 187 height 16
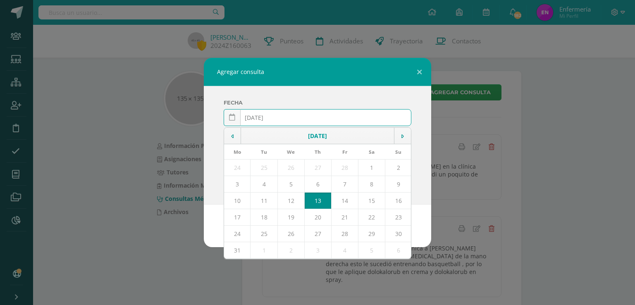
type input "[DATE]"
click at [324, 202] on td "13" at bounding box center [317, 201] width 27 height 17
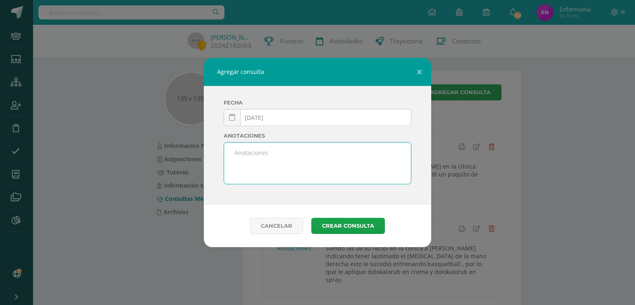
click at [246, 154] on textarea at bounding box center [317, 163] width 187 height 41
click at [332, 153] on textarea "Siendo las 10:05 recibí en la clínica" at bounding box center [317, 163] width 187 height 41
click at [382, 161] on textarea "Siendo las 10:05 recibí en la clínica indicando tener dolor en ambas piernas po…" at bounding box center [317, 163] width 187 height 41
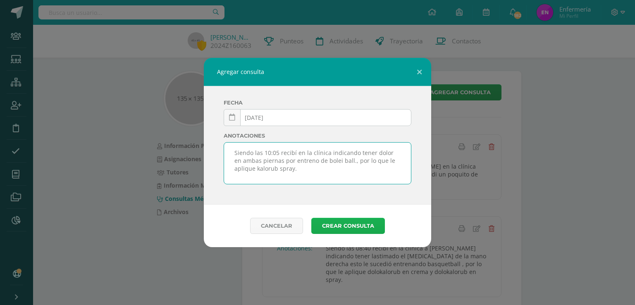
type textarea "Siendo las 10:05 recibí en la clínica indicando tener dolor en ambas piernas po…"
click at [345, 229] on button "Crear consulta" at bounding box center [348, 226] width 74 height 16
